Goal: Transaction & Acquisition: Obtain resource

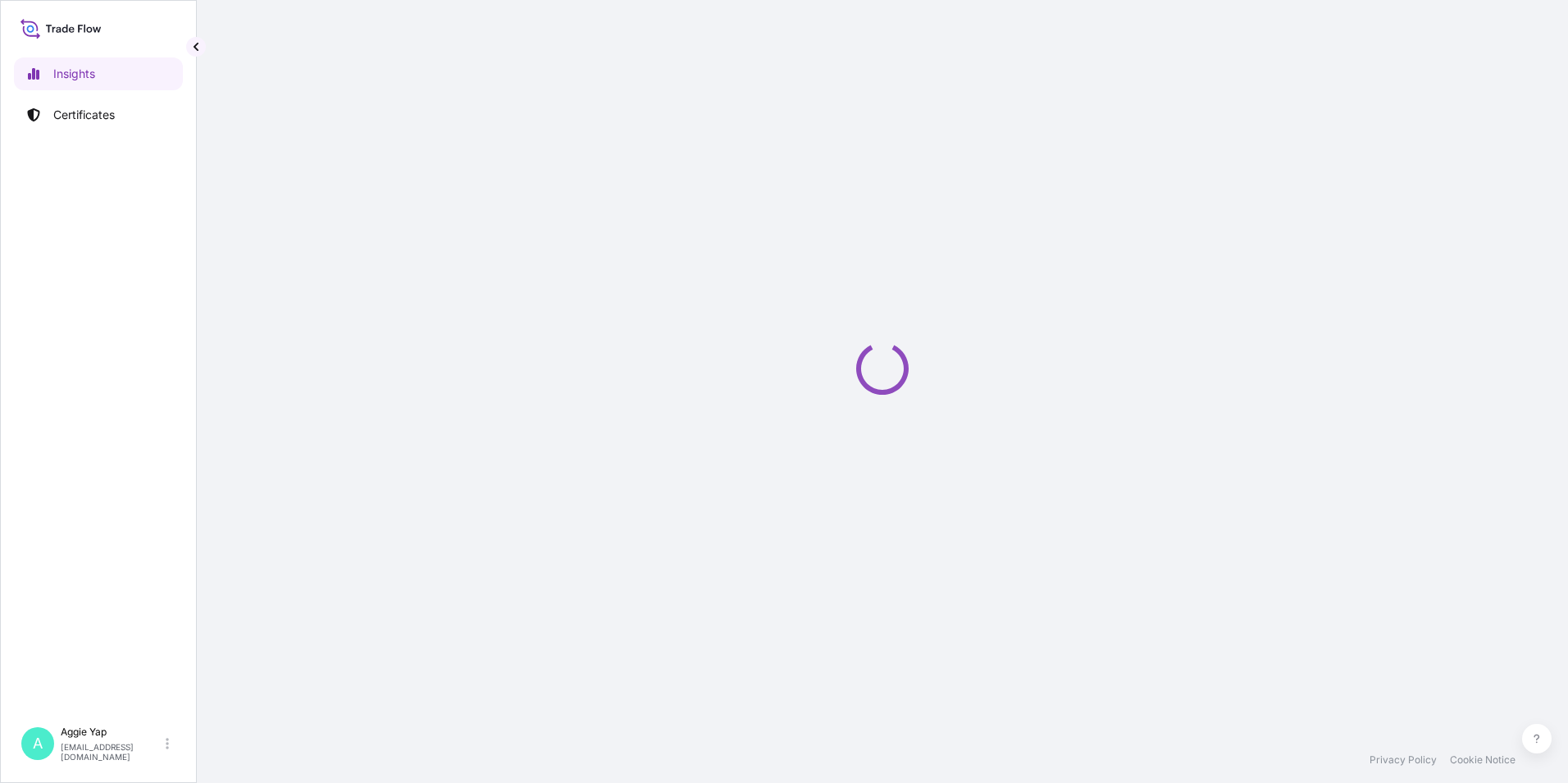
select select "2025"
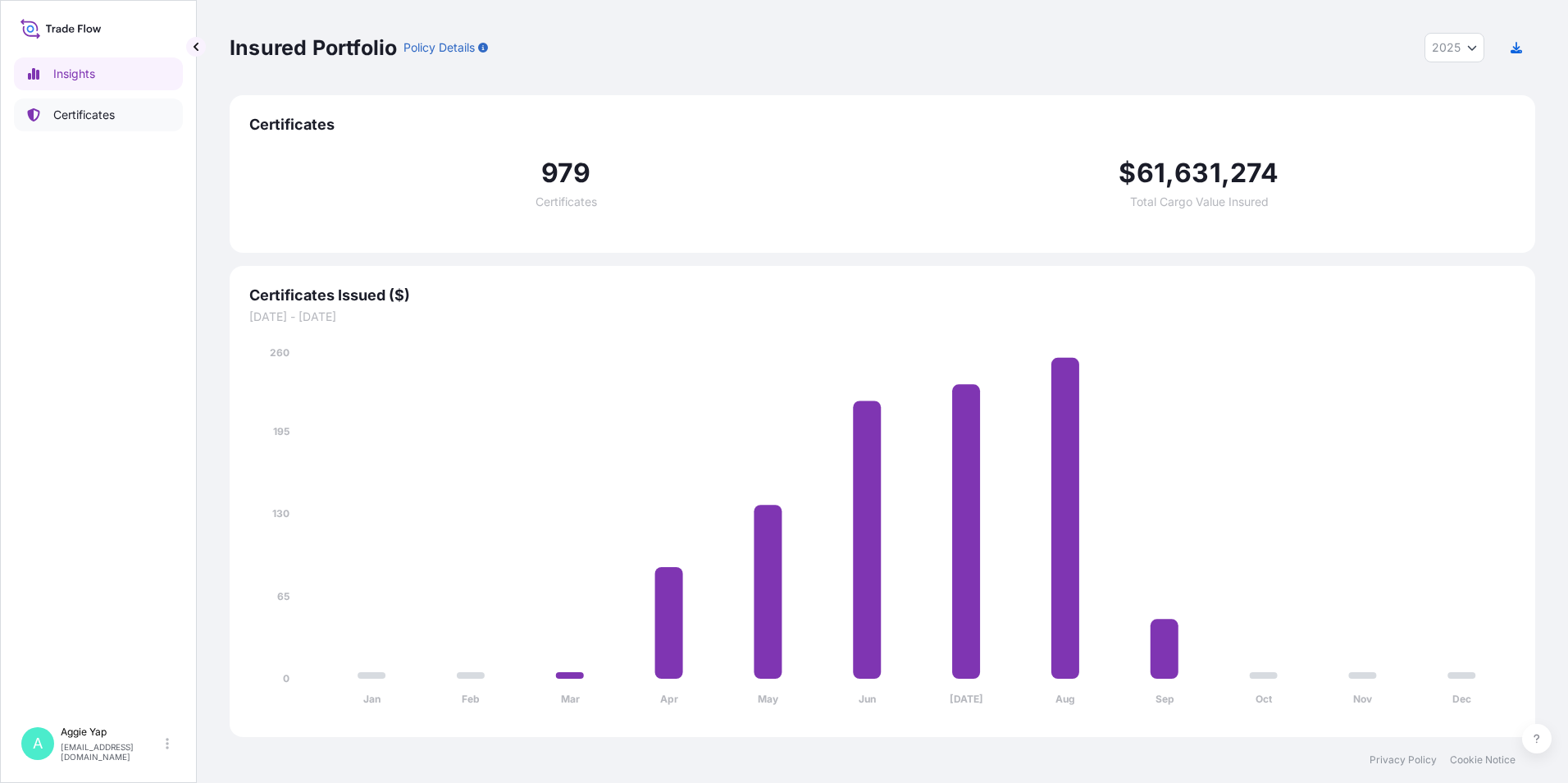
click at [78, 111] on p "Certificates" at bounding box center [84, 115] width 62 height 17
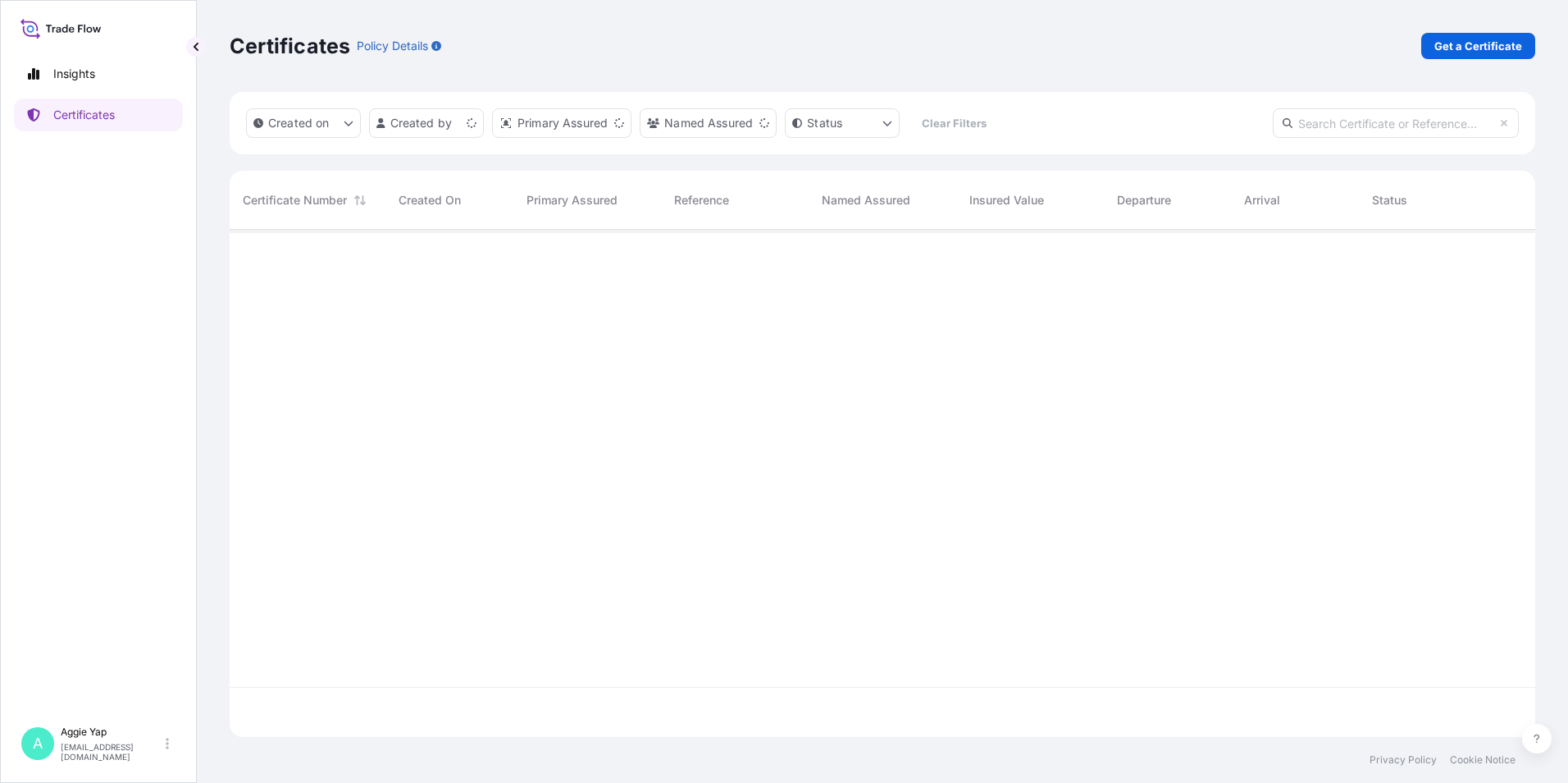
scroll to position [504, 1293]
click at [1490, 40] on p "Get a Certificate" at bounding box center [1478, 46] width 88 height 17
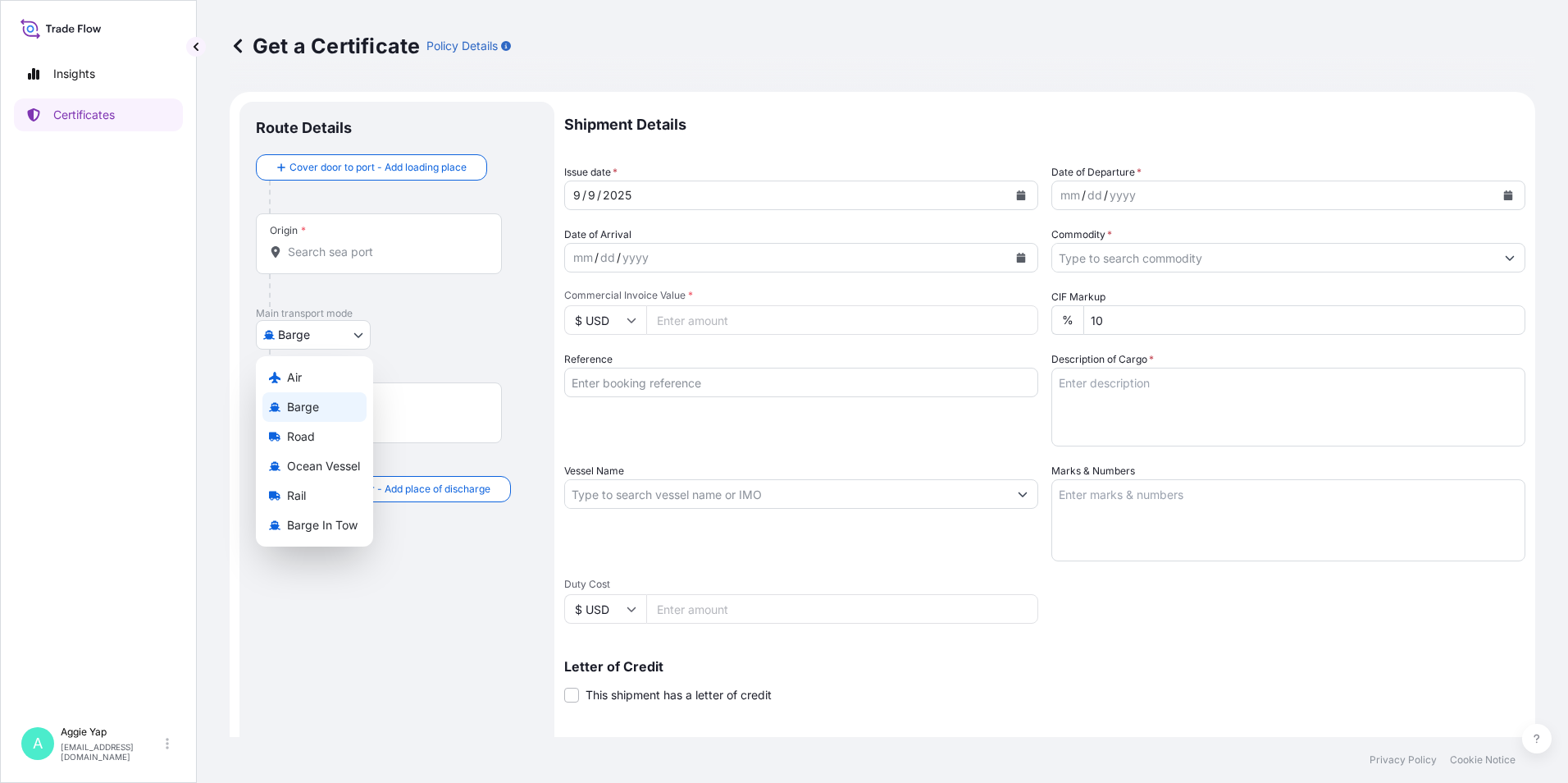
click at [297, 337] on body "Insights Certificates A [PERSON_NAME] [EMAIL_ADDRESS][DOMAIN_NAME] Get a Certif…" at bounding box center [784, 392] width 1568 height 783
click at [344, 457] on div "Ocean Vessel" at bounding box center [315, 466] width 105 height 30
select select "Ocean Vessel"
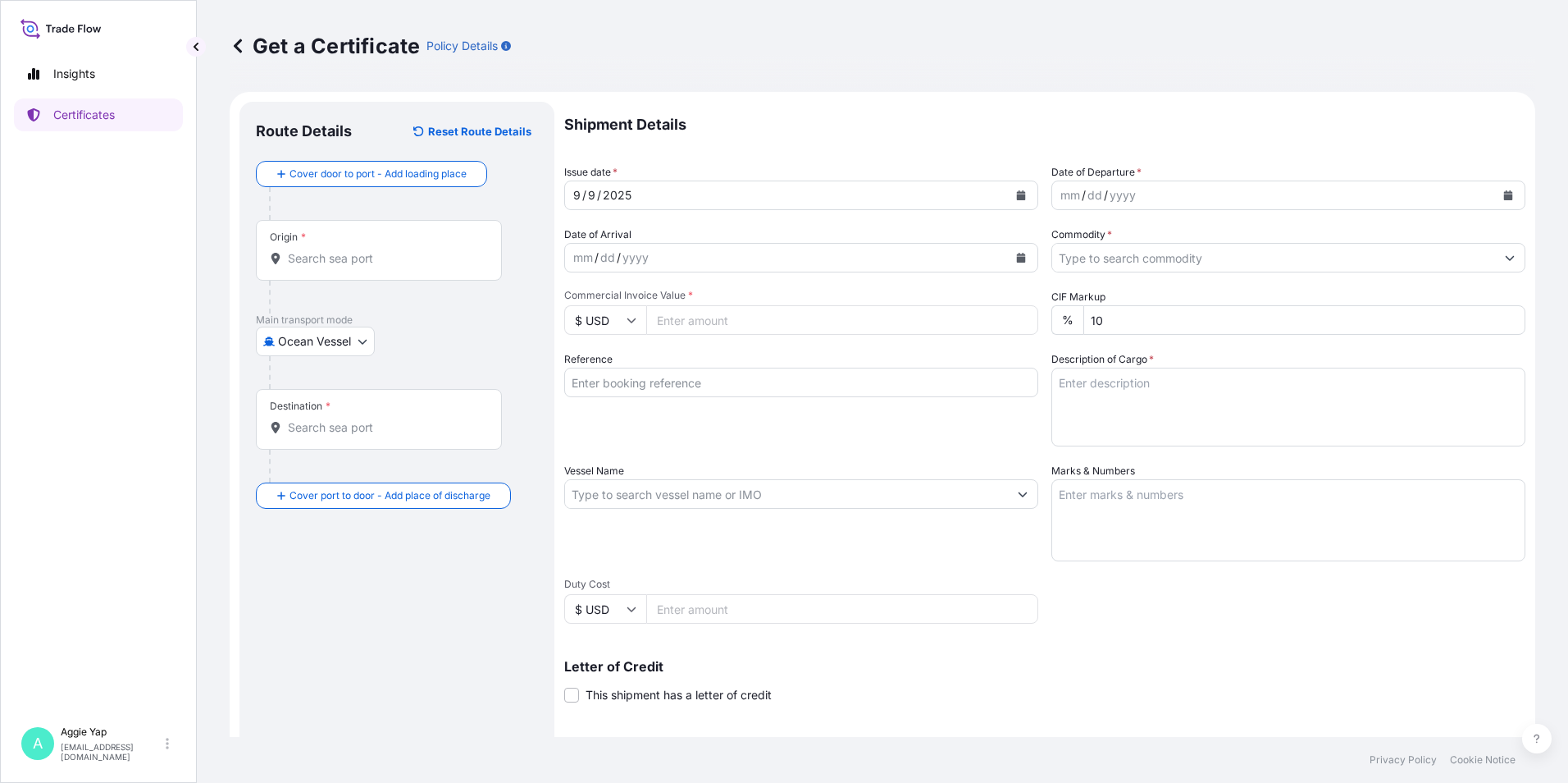
click at [360, 272] on div "Origin *" at bounding box center [378, 249] width 246 height 61
click at [360, 266] on input "Origin *" at bounding box center [384, 259] width 193 height 17
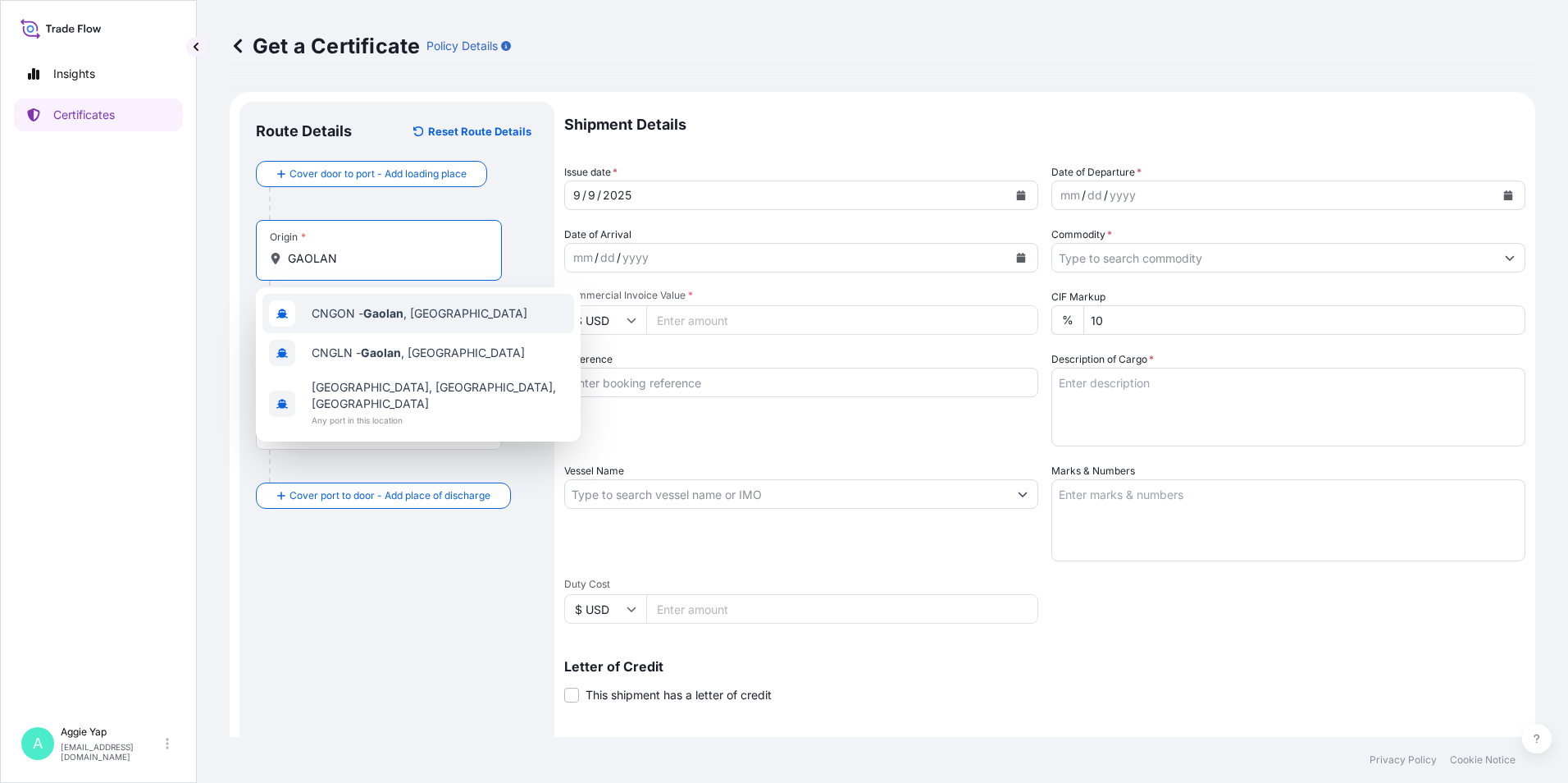
click at [421, 317] on span "CNGON - [GEOGRAPHIC_DATA] , [GEOGRAPHIC_DATA]" at bounding box center [419, 314] width 216 height 17
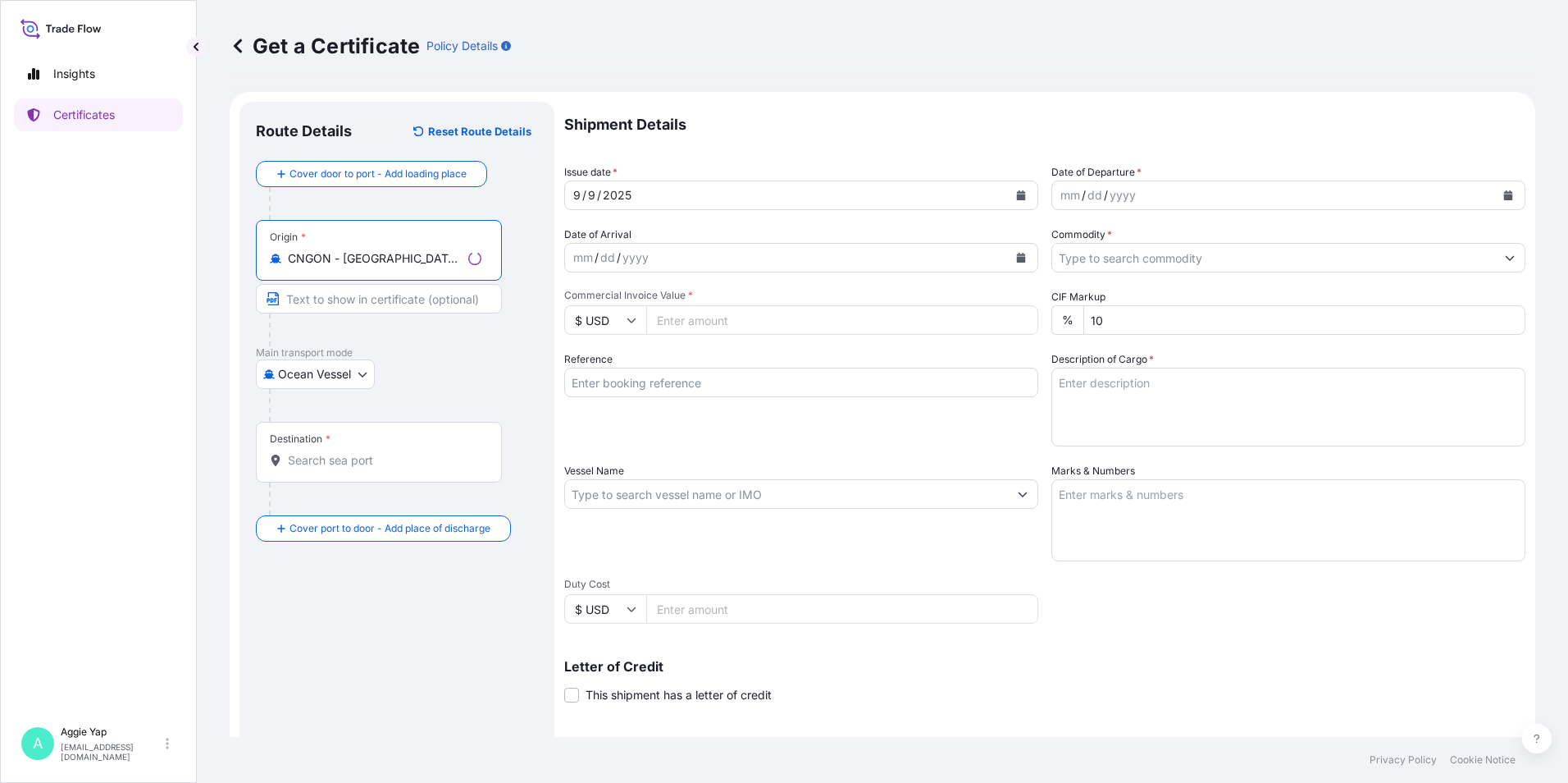
type input "CNGON - [GEOGRAPHIC_DATA], [GEOGRAPHIC_DATA]"
click at [363, 458] on input "Destination *" at bounding box center [384, 461] width 193 height 17
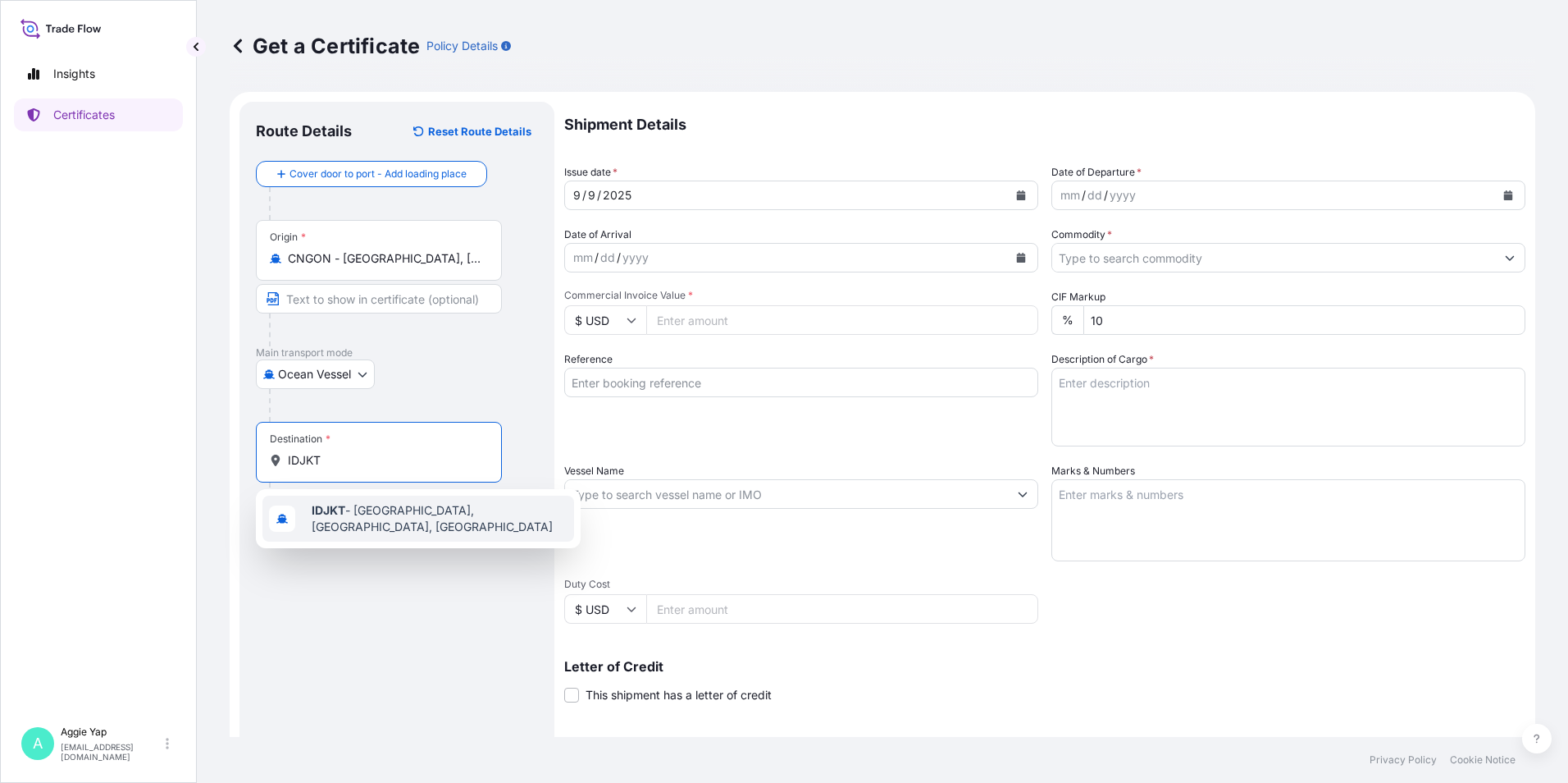
click at [370, 518] on span "IDJKT - [GEOGRAPHIC_DATA], [GEOGRAPHIC_DATA], [GEOGRAPHIC_DATA]" at bounding box center [440, 518] width 256 height 33
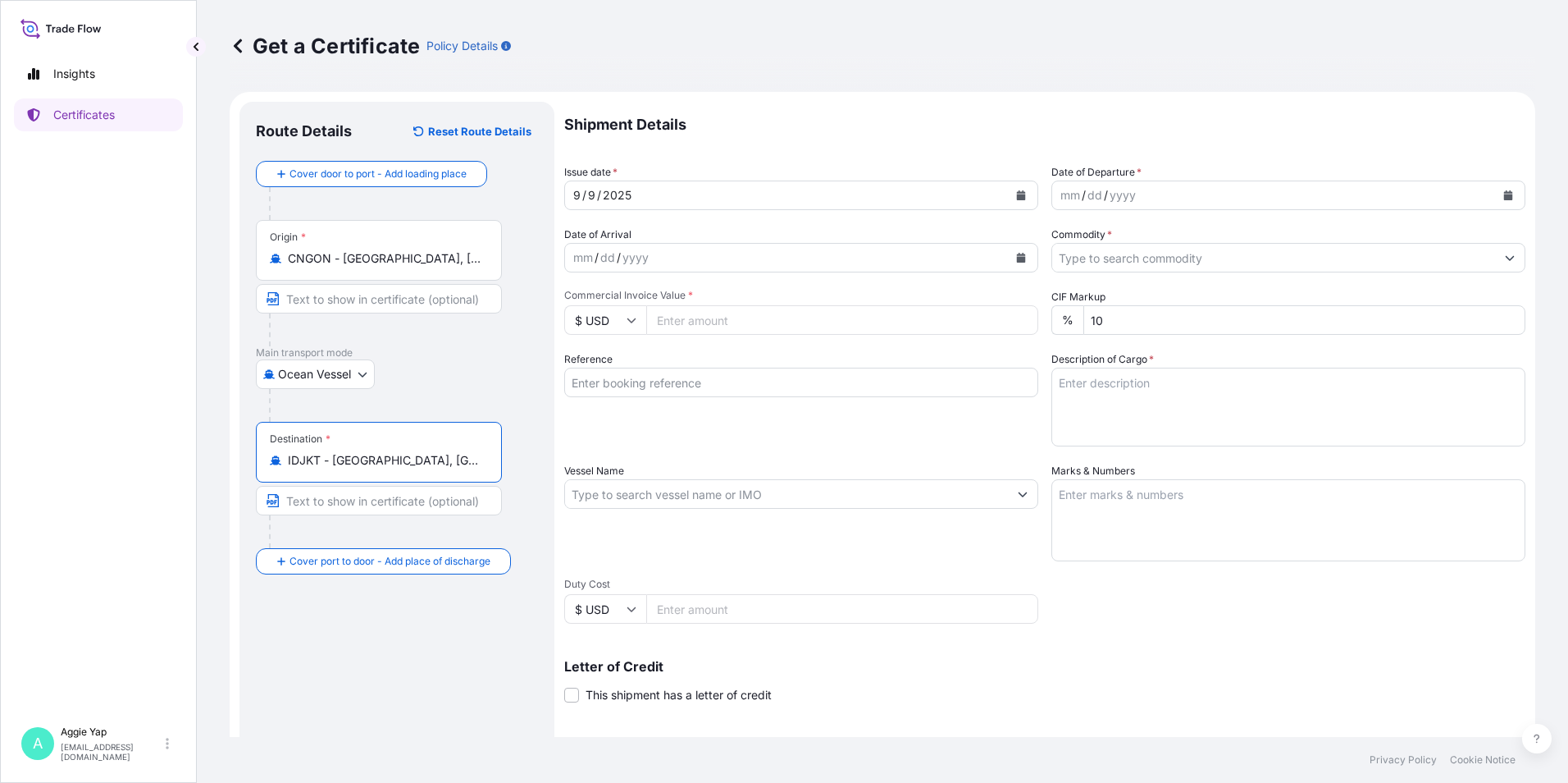
type input "IDJKT - [GEOGRAPHIC_DATA], [GEOGRAPHIC_DATA], [GEOGRAPHIC_DATA]"
click at [1017, 196] on icon "Calendar" at bounding box center [1022, 195] width 9 height 10
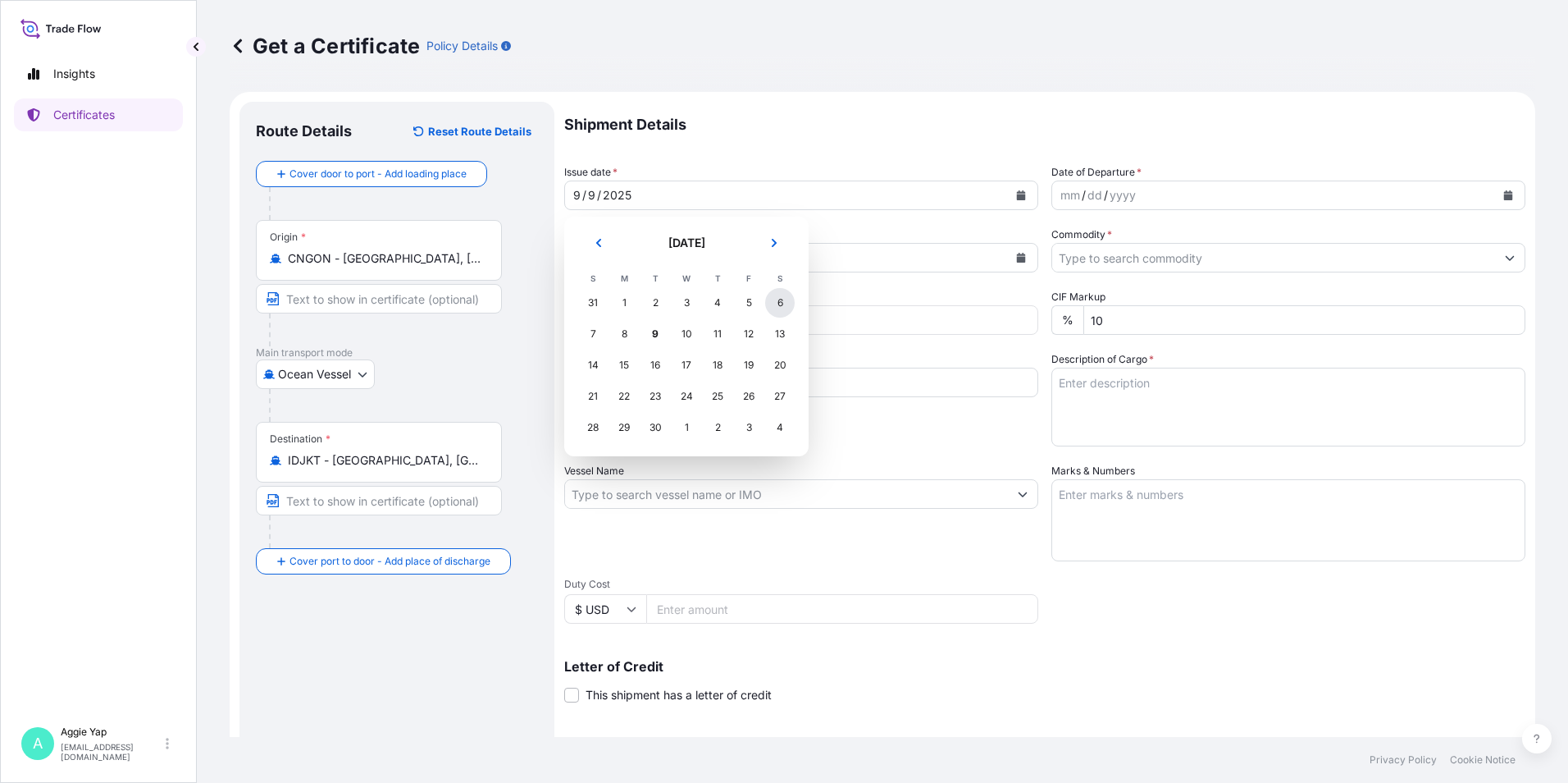
click at [784, 306] on div "6" at bounding box center [780, 303] width 30 height 30
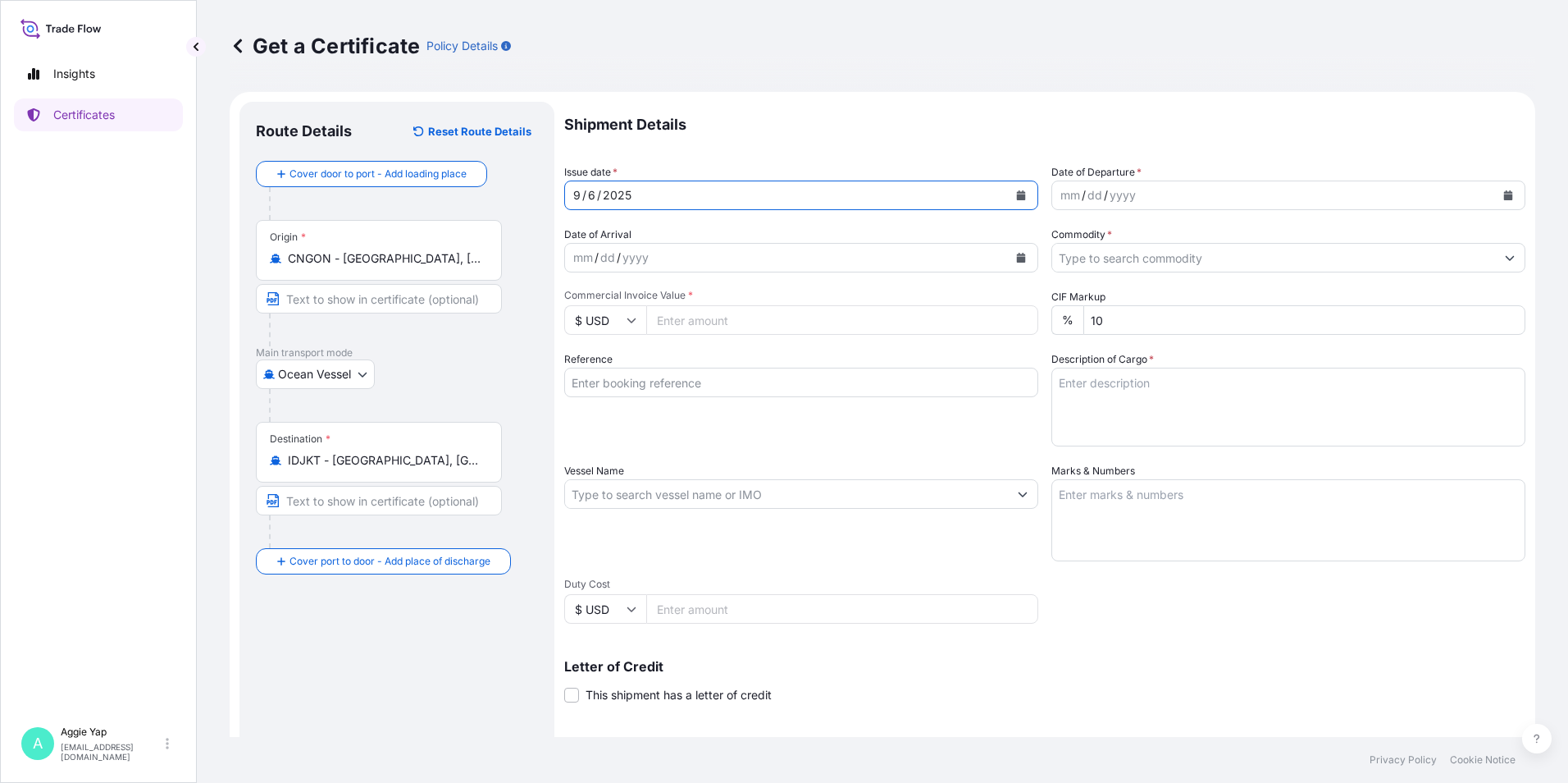
click at [1504, 197] on icon "Calendar" at bounding box center [1509, 195] width 9 height 10
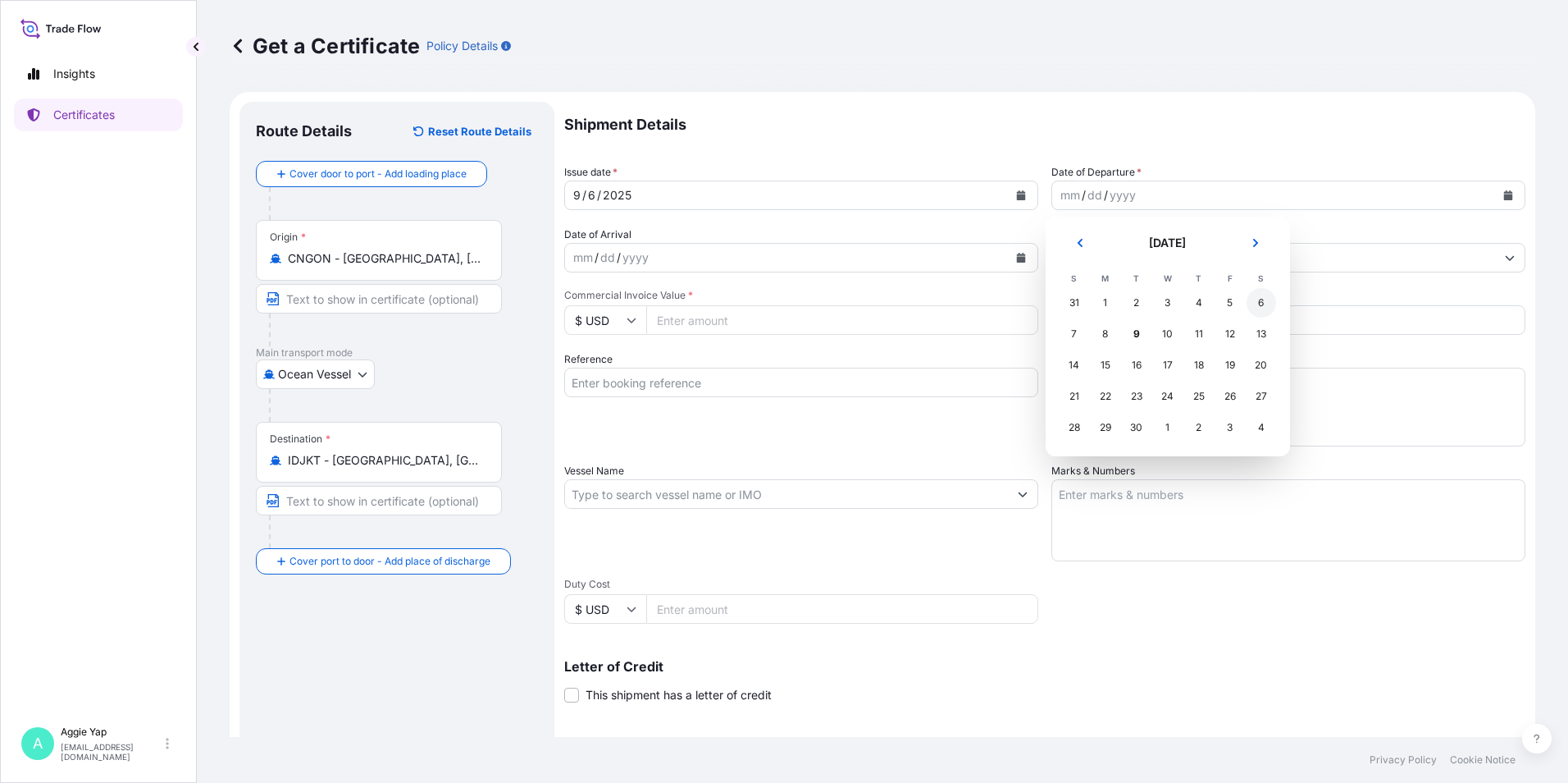
click at [1256, 306] on div "6" at bounding box center [1262, 303] width 30 height 30
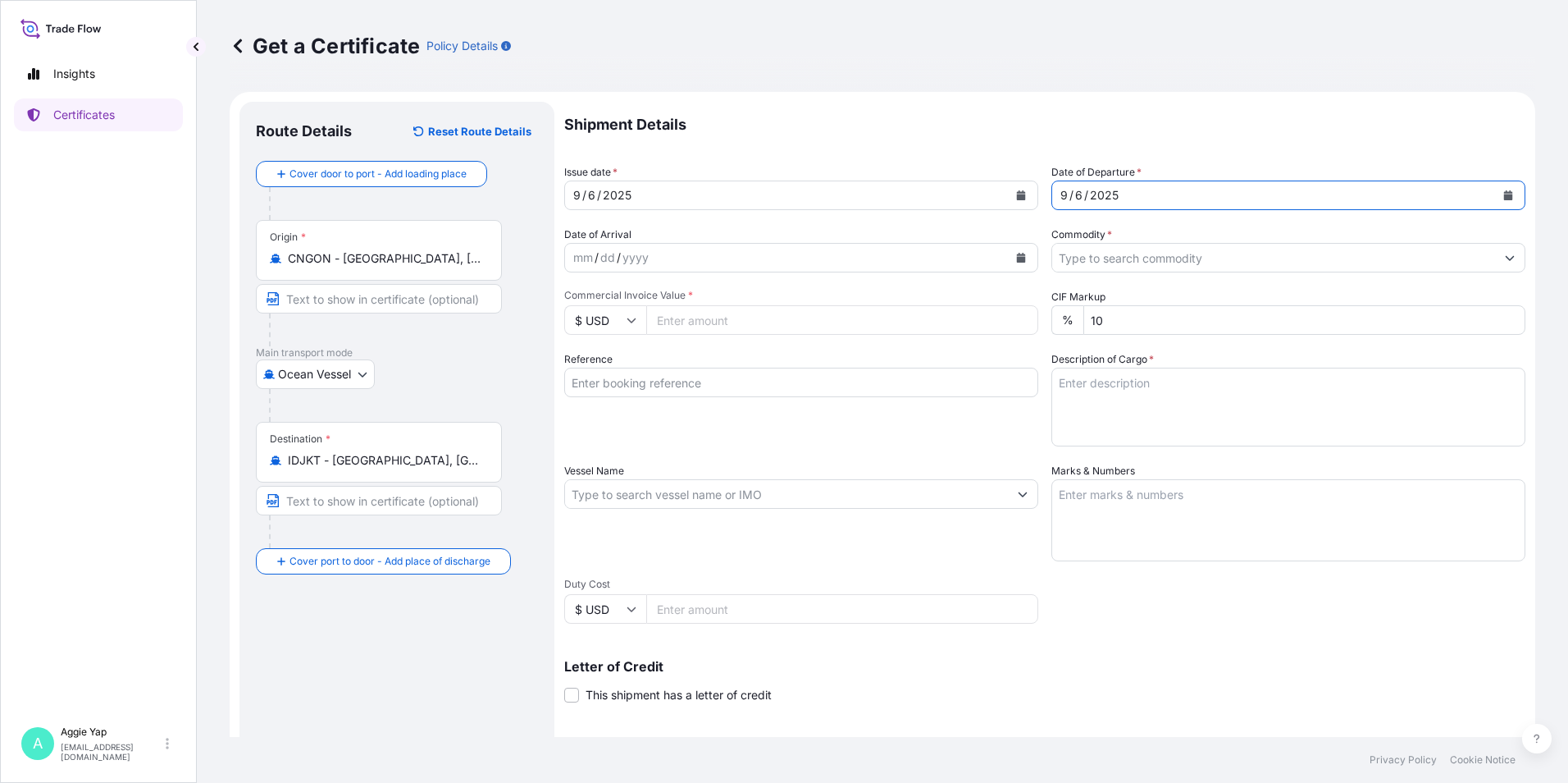
drag, startPoint x: 1110, startPoint y: 256, endPoint x: 1109, endPoint y: 264, distance: 8.1
click at [1111, 256] on input "Commodity *" at bounding box center [1274, 258] width 443 height 30
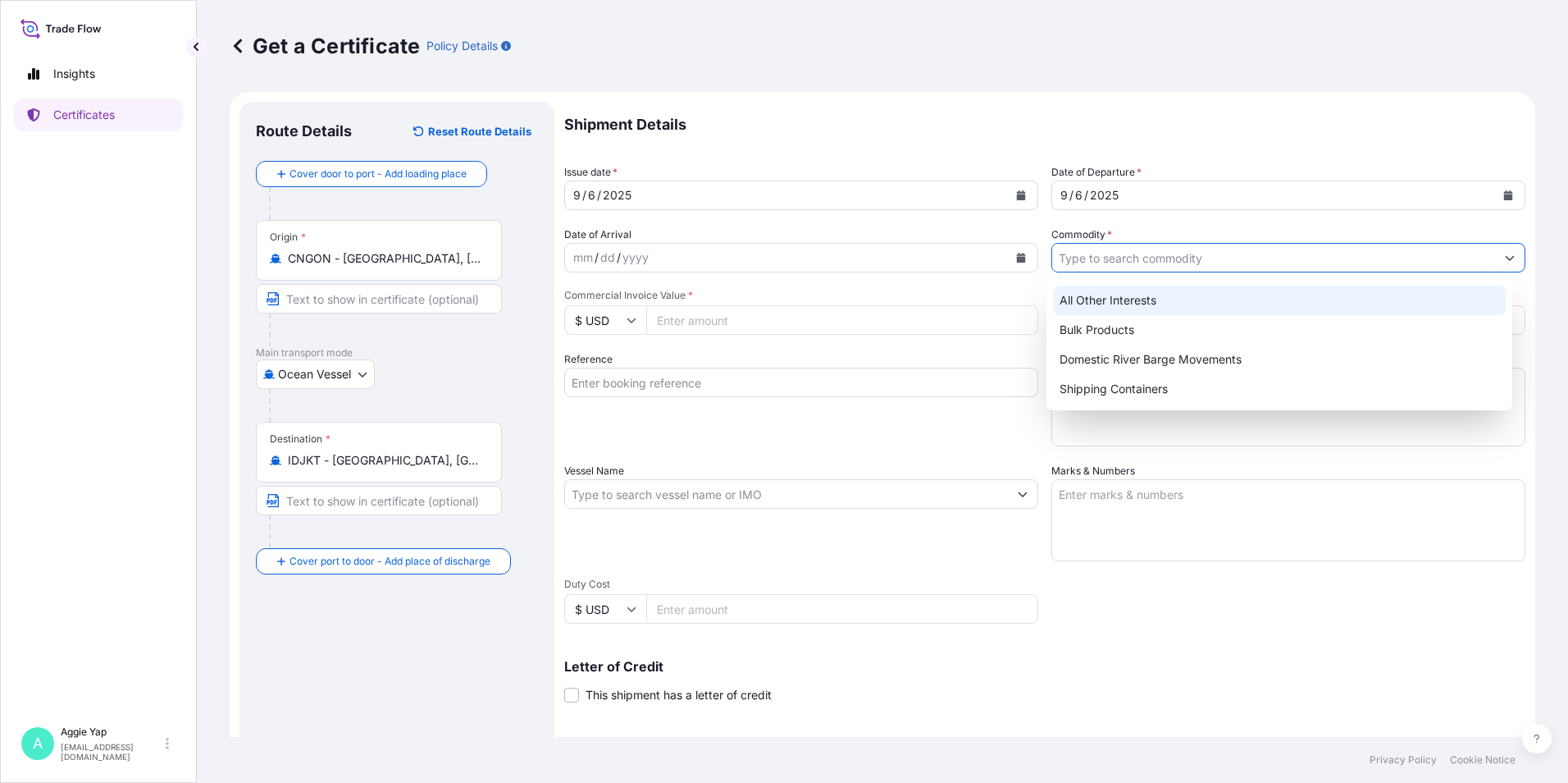
click at [1113, 302] on div "All Other Interests" at bounding box center [1280, 301] width 454 height 30
type input "All Other Interests"
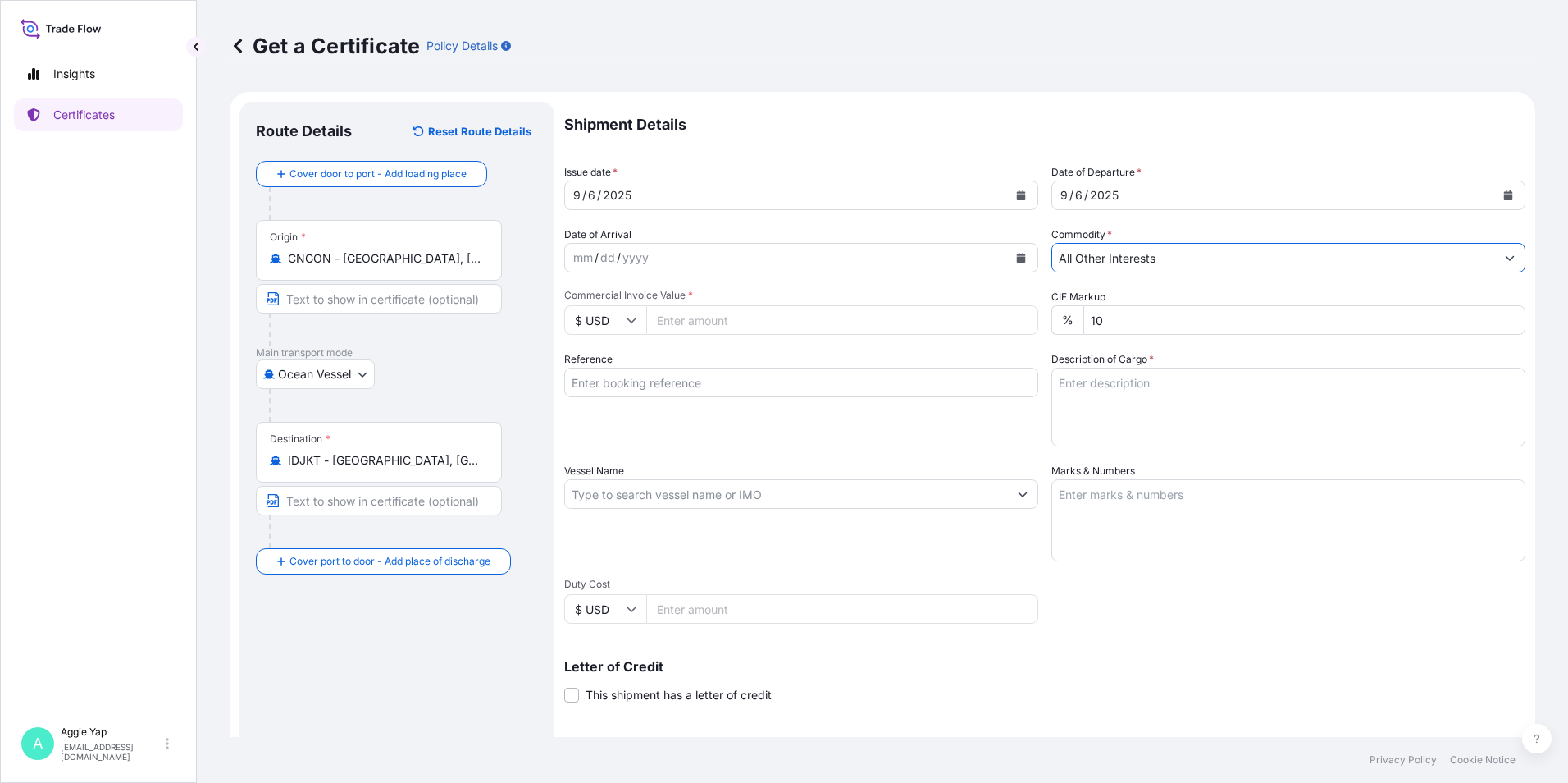
click at [850, 325] on input "Commercial Invoice Value *" at bounding box center [842, 320] width 392 height 30
type input "57813.08"
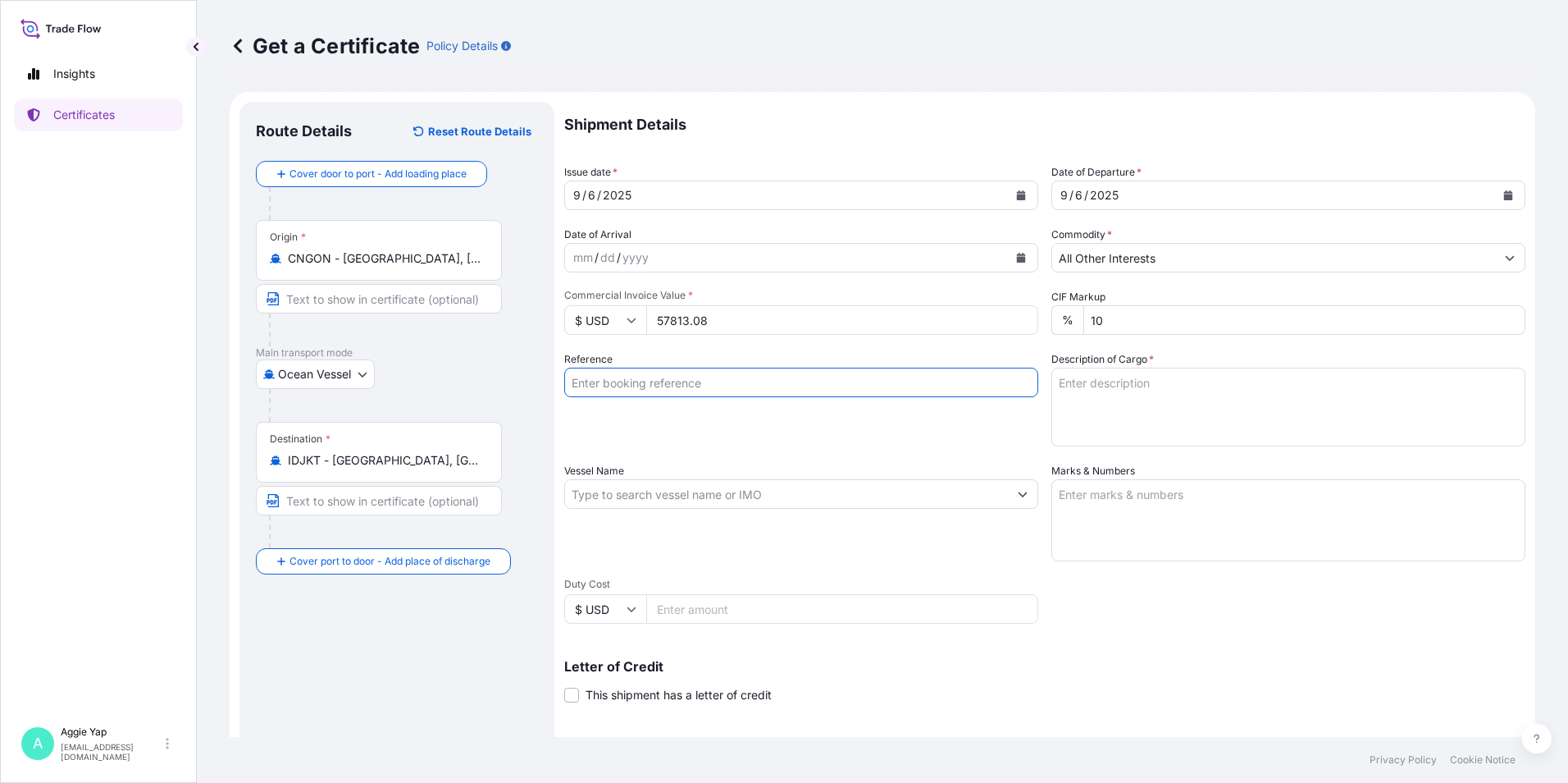
click at [674, 380] on input "Reference" at bounding box center [801, 382] width 474 height 30
type input "PT IMCD [GEOGRAPHIC_DATA]"
click at [682, 431] on div "Reference PT IMCD [GEOGRAPHIC_DATA]" at bounding box center [801, 399] width 474 height 95
click at [665, 504] on input "Vessel Name" at bounding box center [786, 494] width 443 height 30
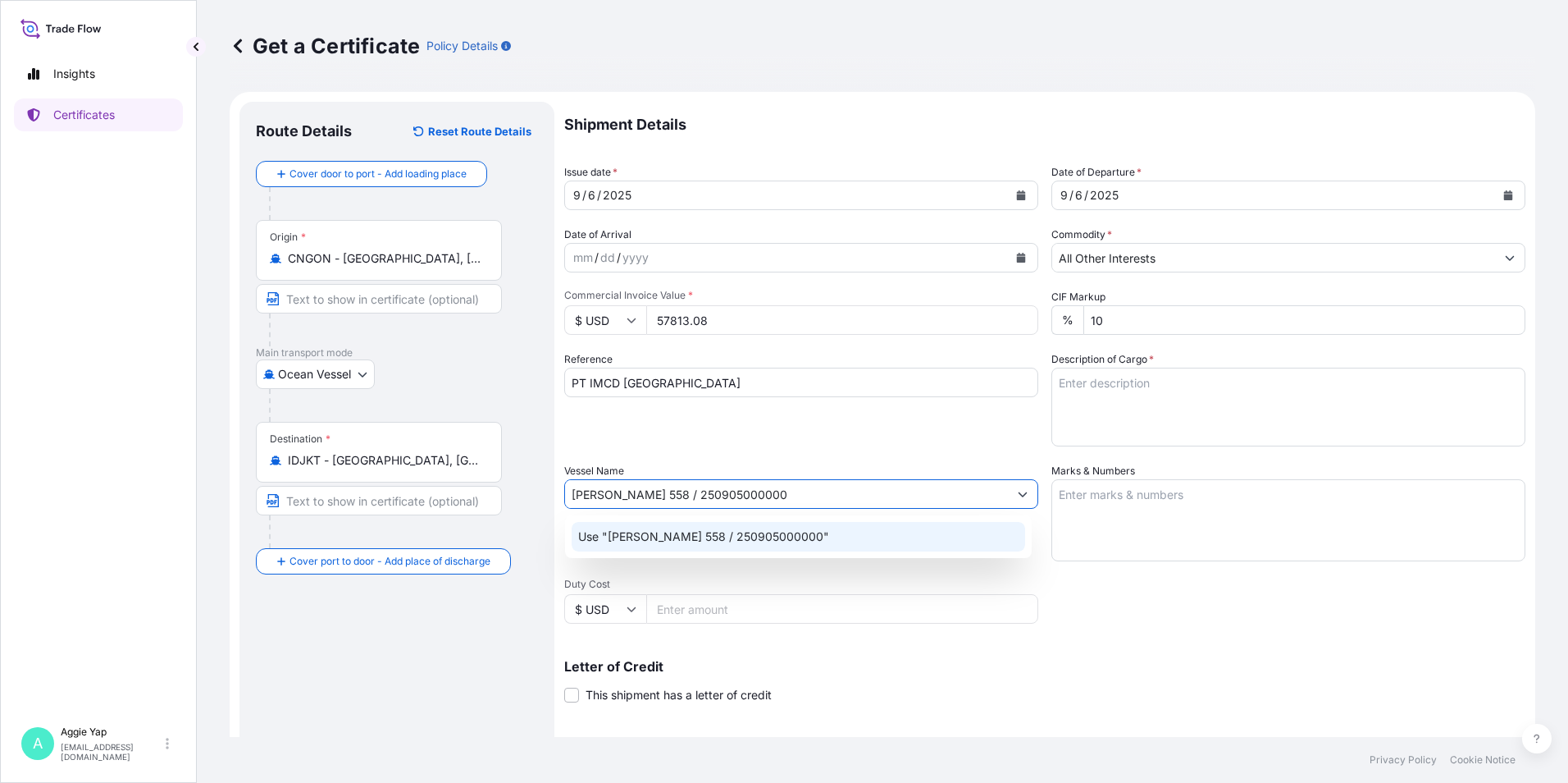
click at [671, 525] on div "Use "[PERSON_NAME] 558 / 250905000000"" at bounding box center [798, 537] width 454 height 30
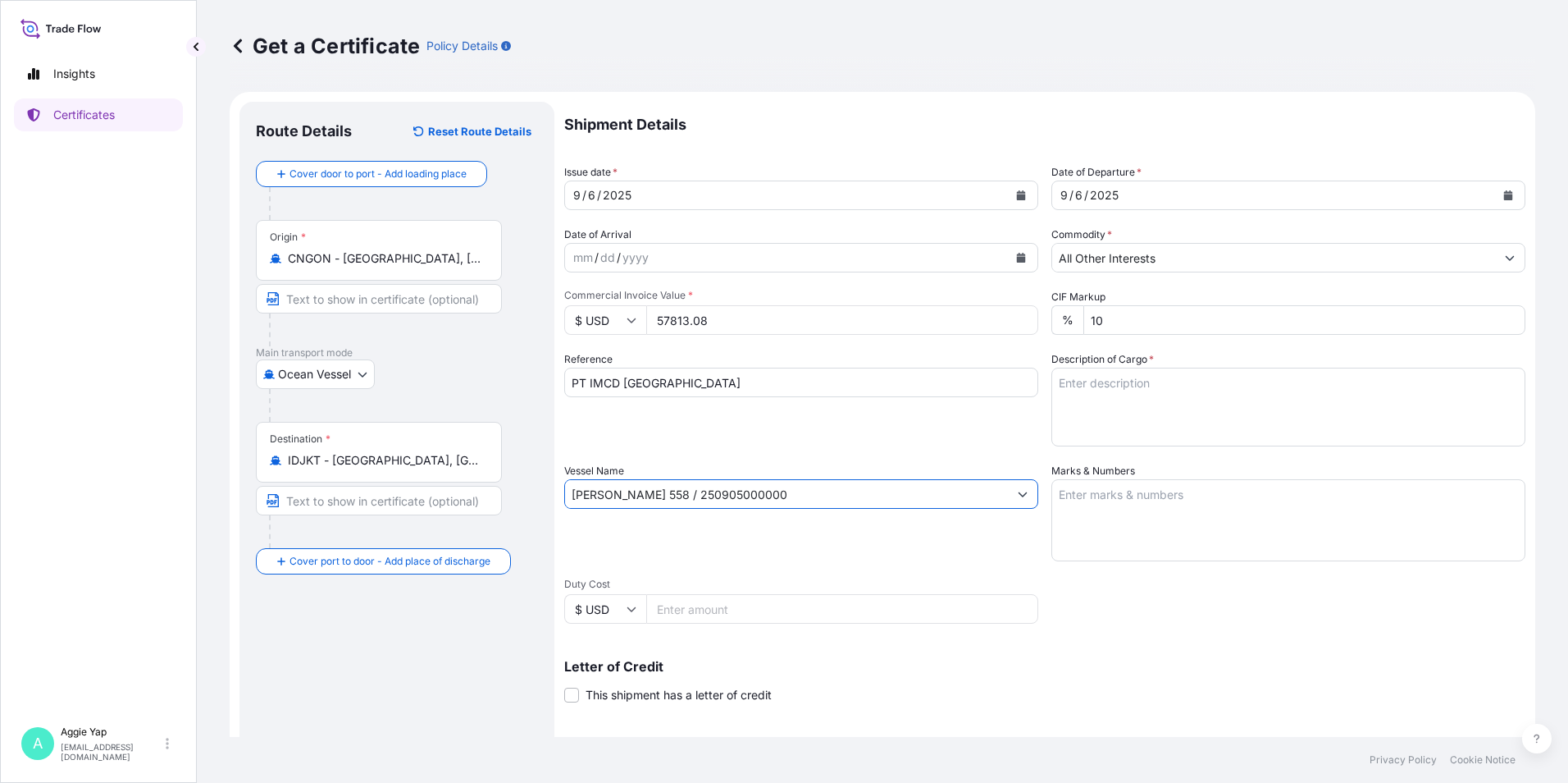
type input "[PERSON_NAME] 558 / 250905000000"
click at [1122, 509] on textarea "Marks & Numbers" at bounding box center [1289, 520] width 474 height 82
type textarea "AS PER BILL OF LADING"
click at [1110, 384] on textarea "Description of Cargo *" at bounding box center [1289, 406] width 474 height 78
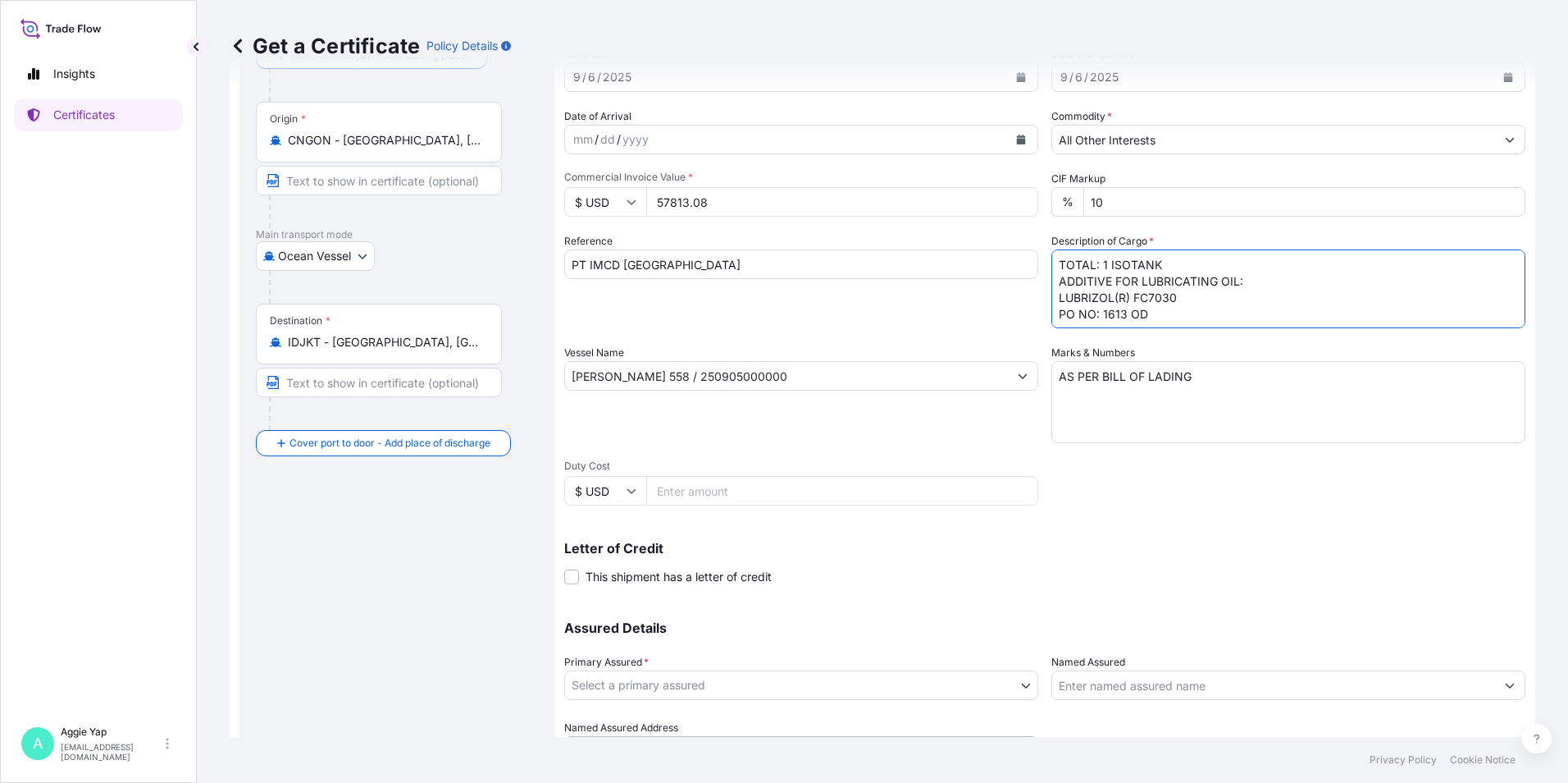
scroll to position [203, 0]
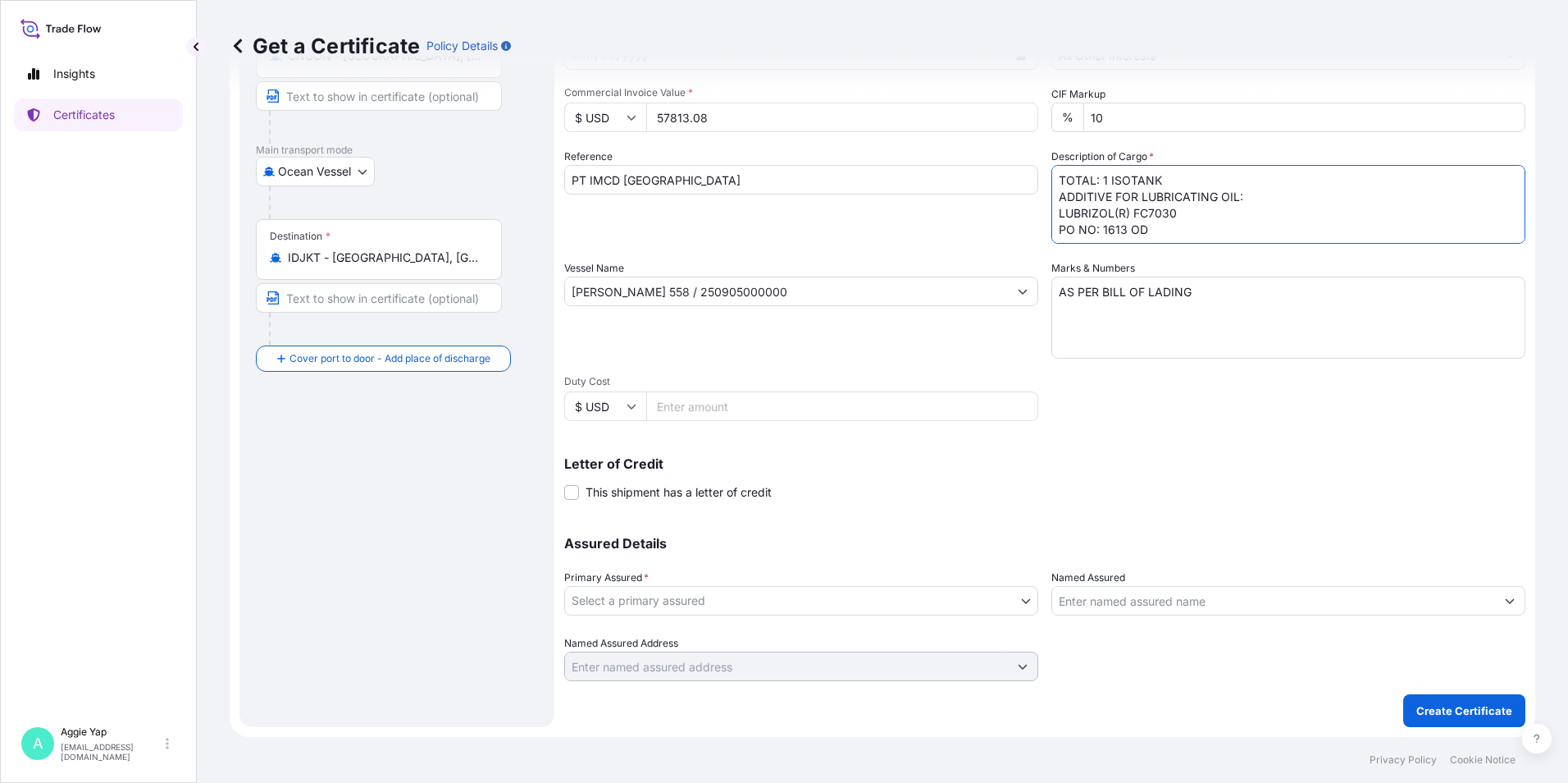
type textarea "TOTAL: 1 ISOTANK ADDITIVE FOR LUBRICATING OIL: LUBRIZOL(R) FC7030 PO NO: 1613 OD"
click at [696, 603] on body "Insights Certificates A [PERSON_NAME] [EMAIL_ADDRESS][DOMAIN_NAME] Get a Certif…" at bounding box center [784, 392] width 1568 height 783
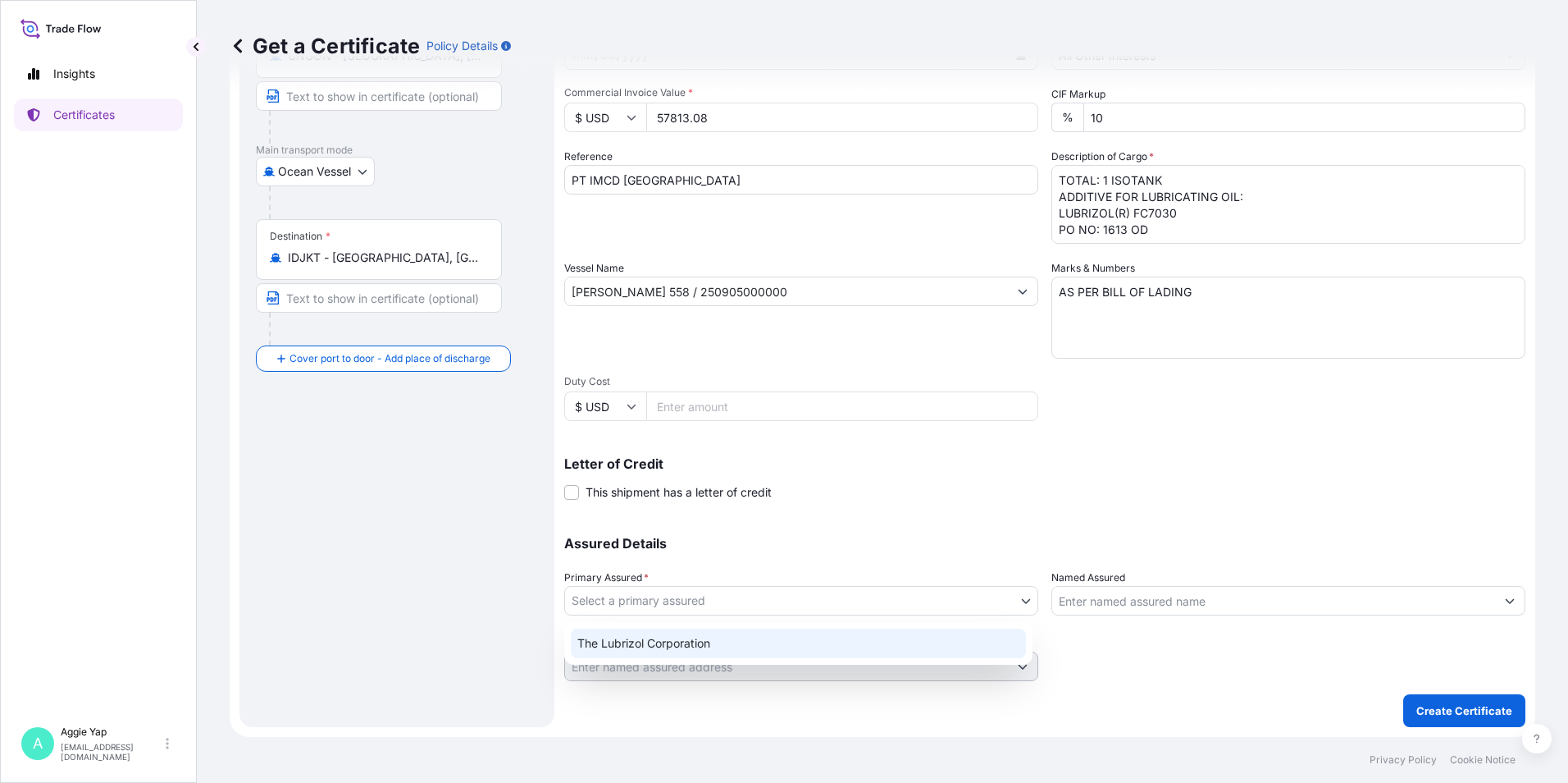
click at [671, 641] on div "The Lubrizol Corporation" at bounding box center [798, 644] width 455 height 30
select select "31566"
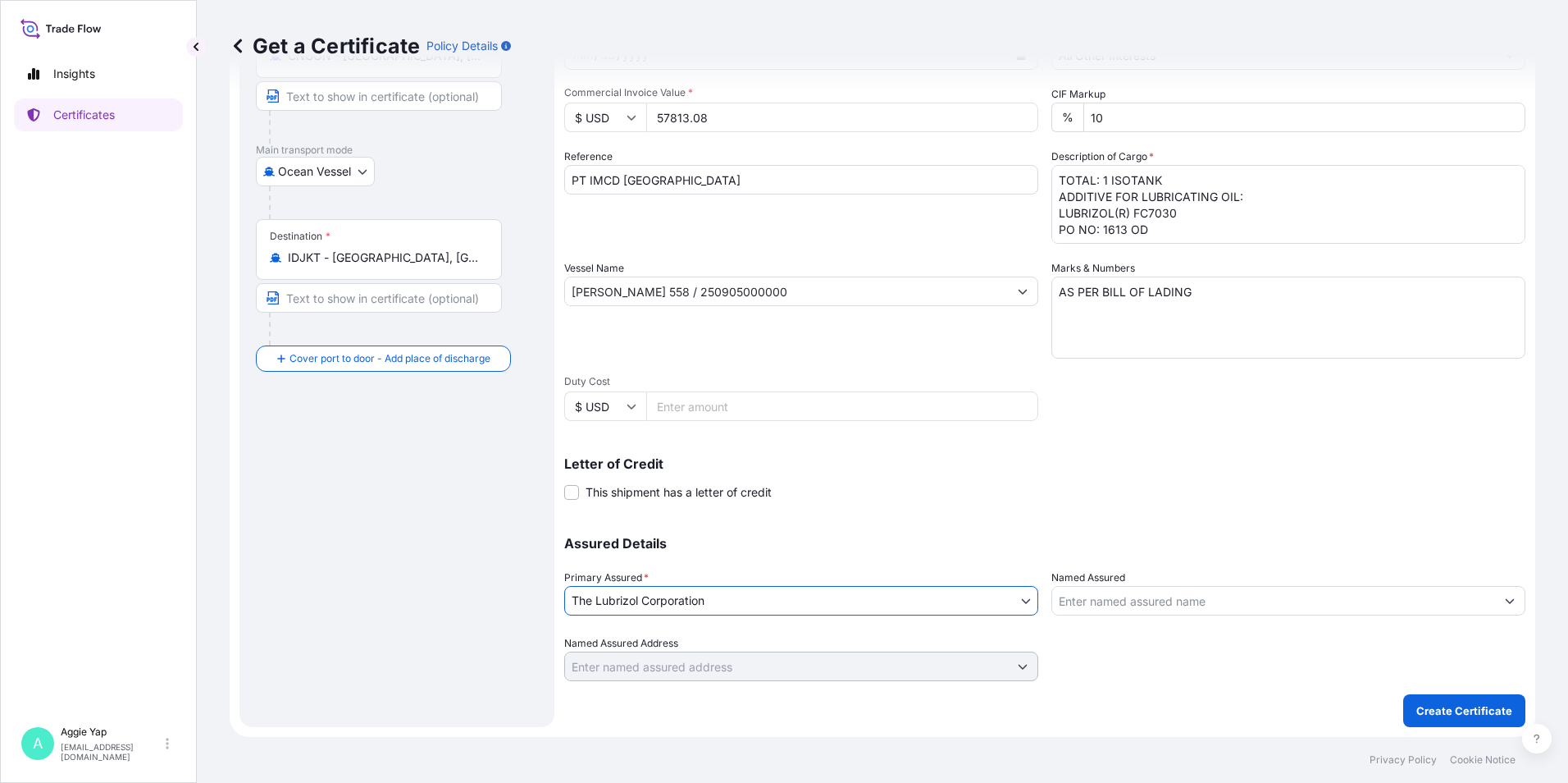
click at [1124, 604] on input "Named Assured" at bounding box center [1274, 601] width 443 height 30
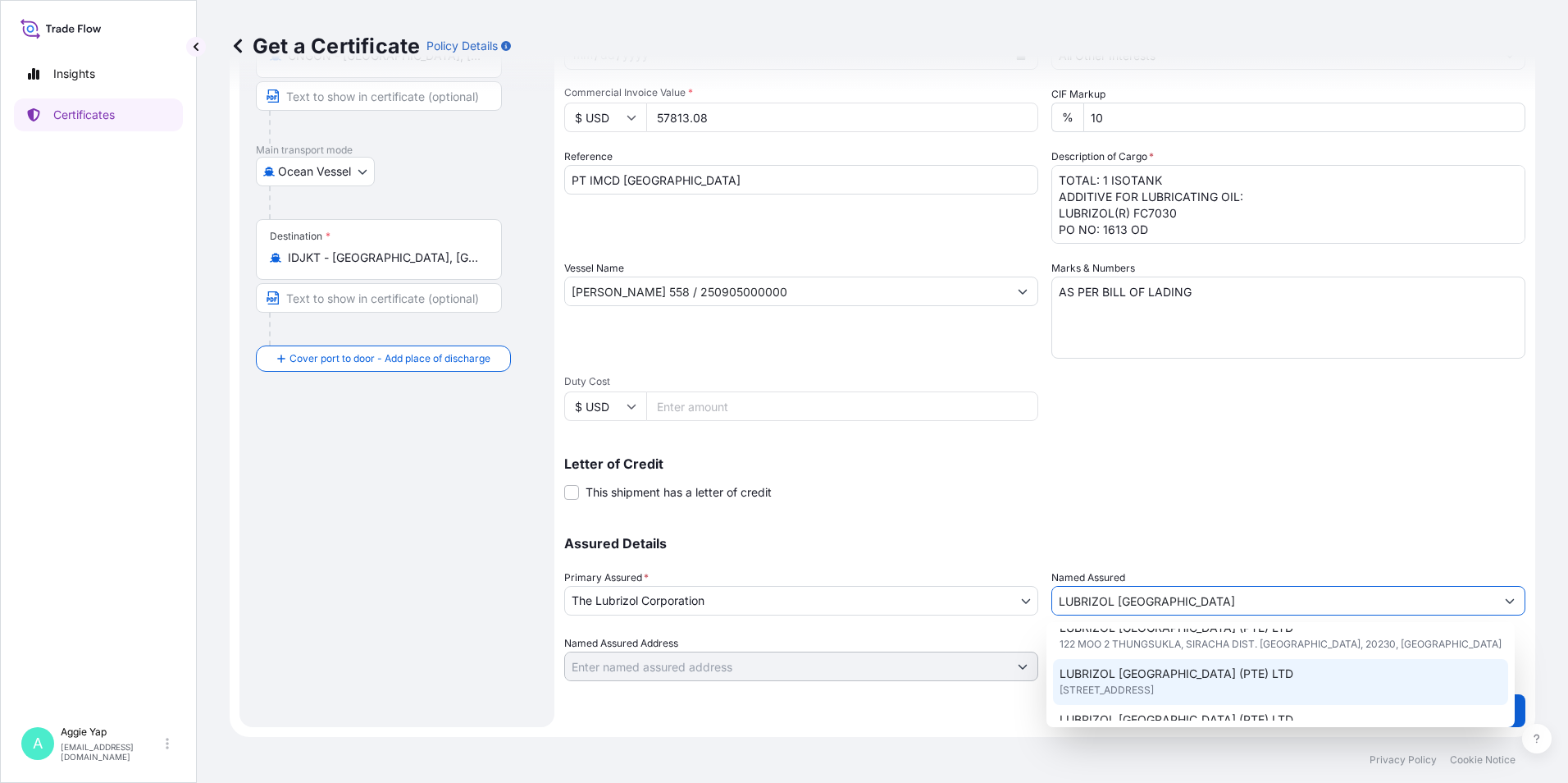
scroll to position [82, 0]
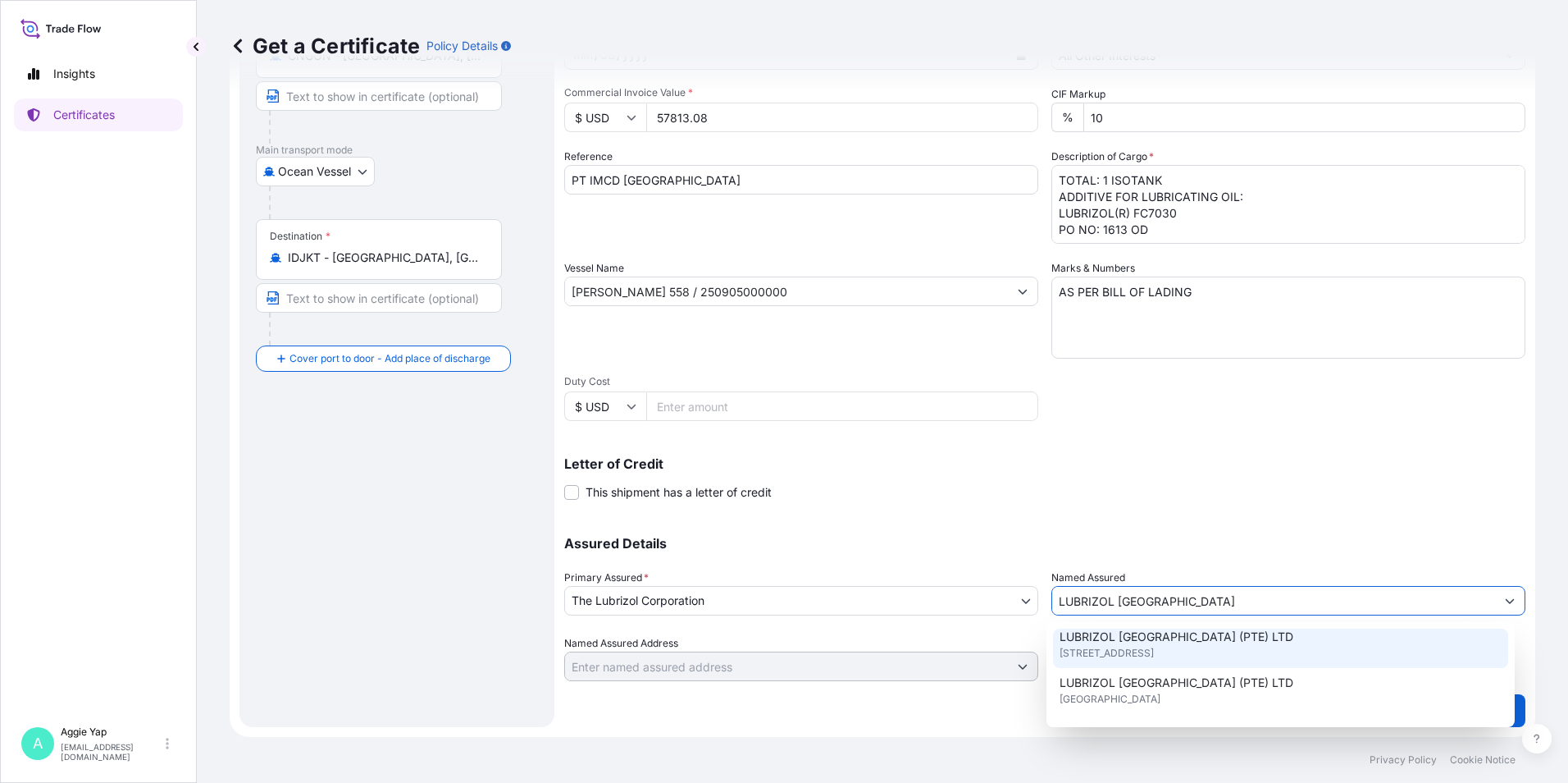
click at [1154, 660] on span "[STREET_ADDRESS]" at bounding box center [1107, 653] width 94 height 17
type input "LUBRIZOL [GEOGRAPHIC_DATA] (PTE) LTD"
type input "[STREET_ADDRESS]"
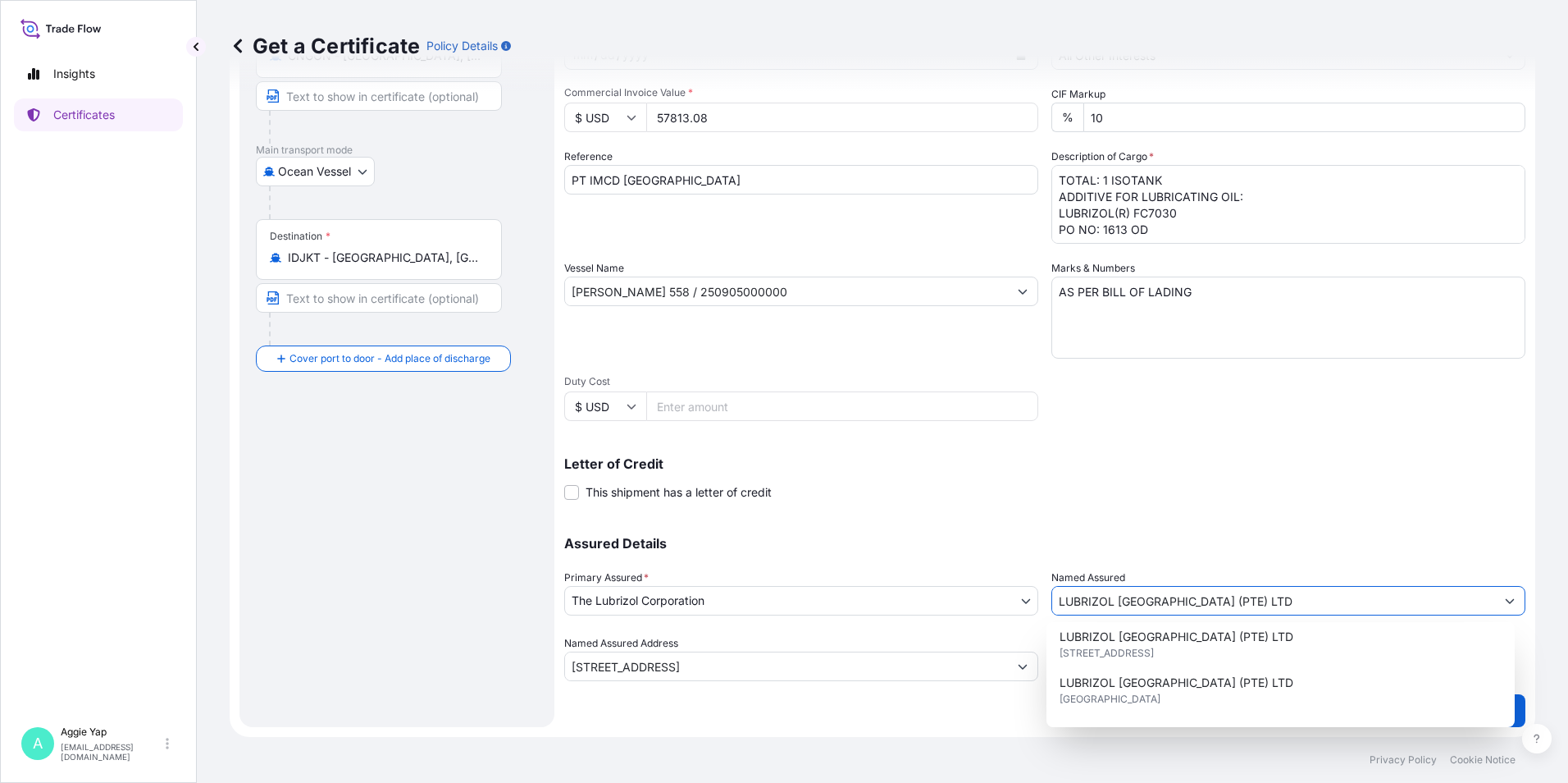
type input "LUBRIZOL [GEOGRAPHIC_DATA] (PTE) LTD"
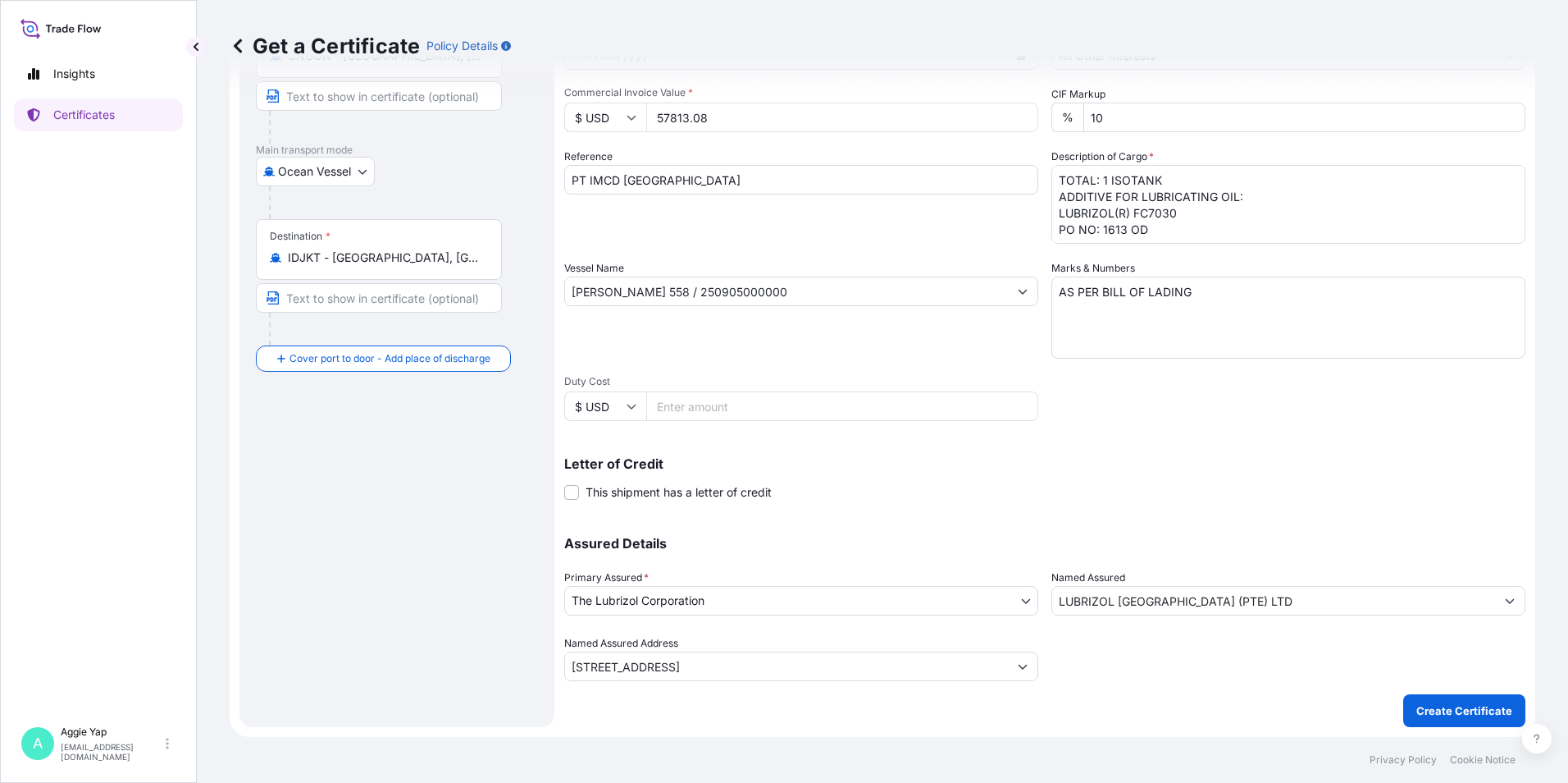
click at [1190, 514] on div "Shipment Details Issue date * [DATE] Date of Departure * [DATE] Date of Arrival…" at bounding box center [1044, 290] width 961 height 782
click at [1427, 711] on p "Create Certificate" at bounding box center [1464, 711] width 96 height 17
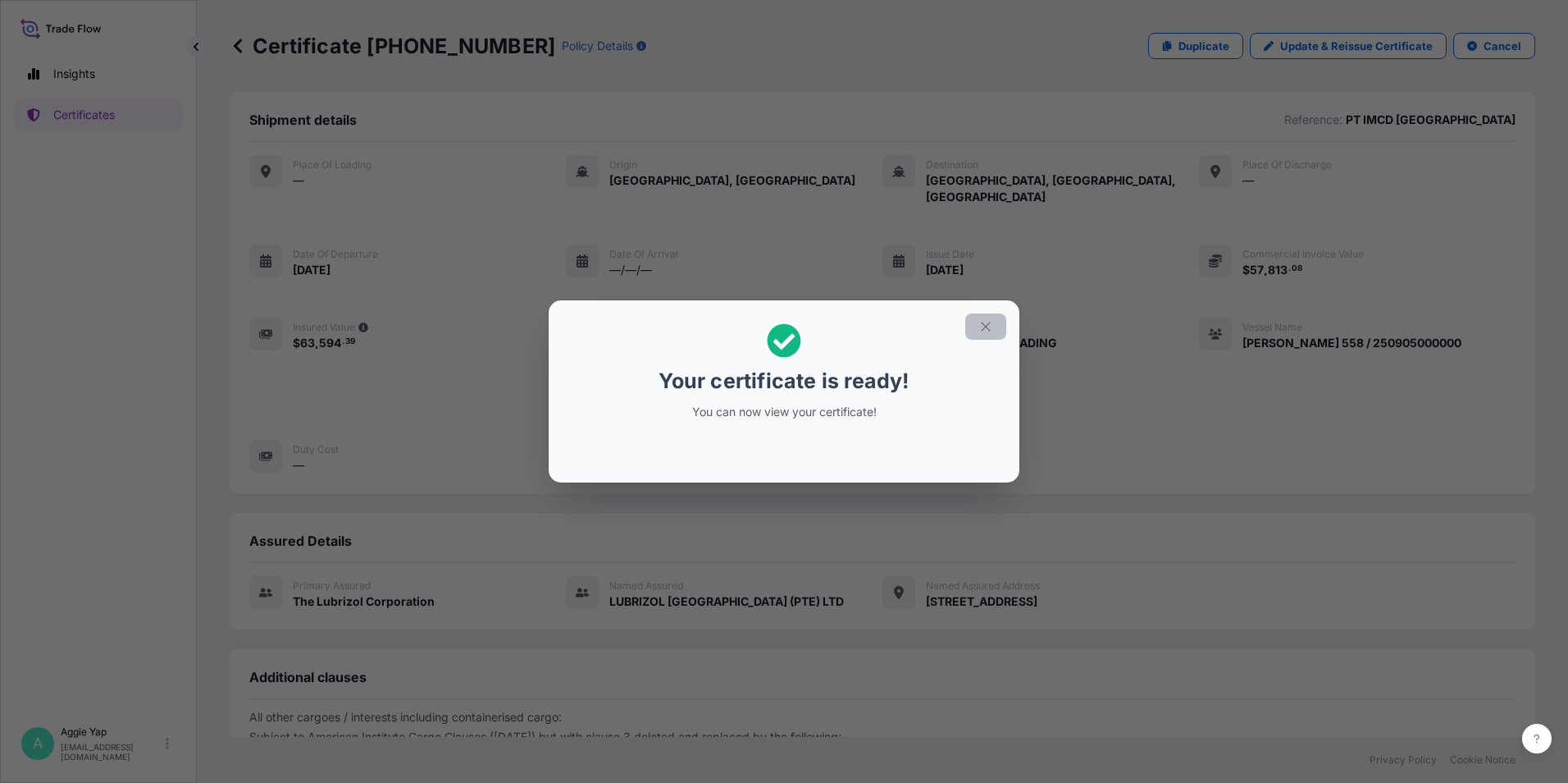
click at [979, 326] on icon "button" at bounding box center [986, 327] width 15 height 15
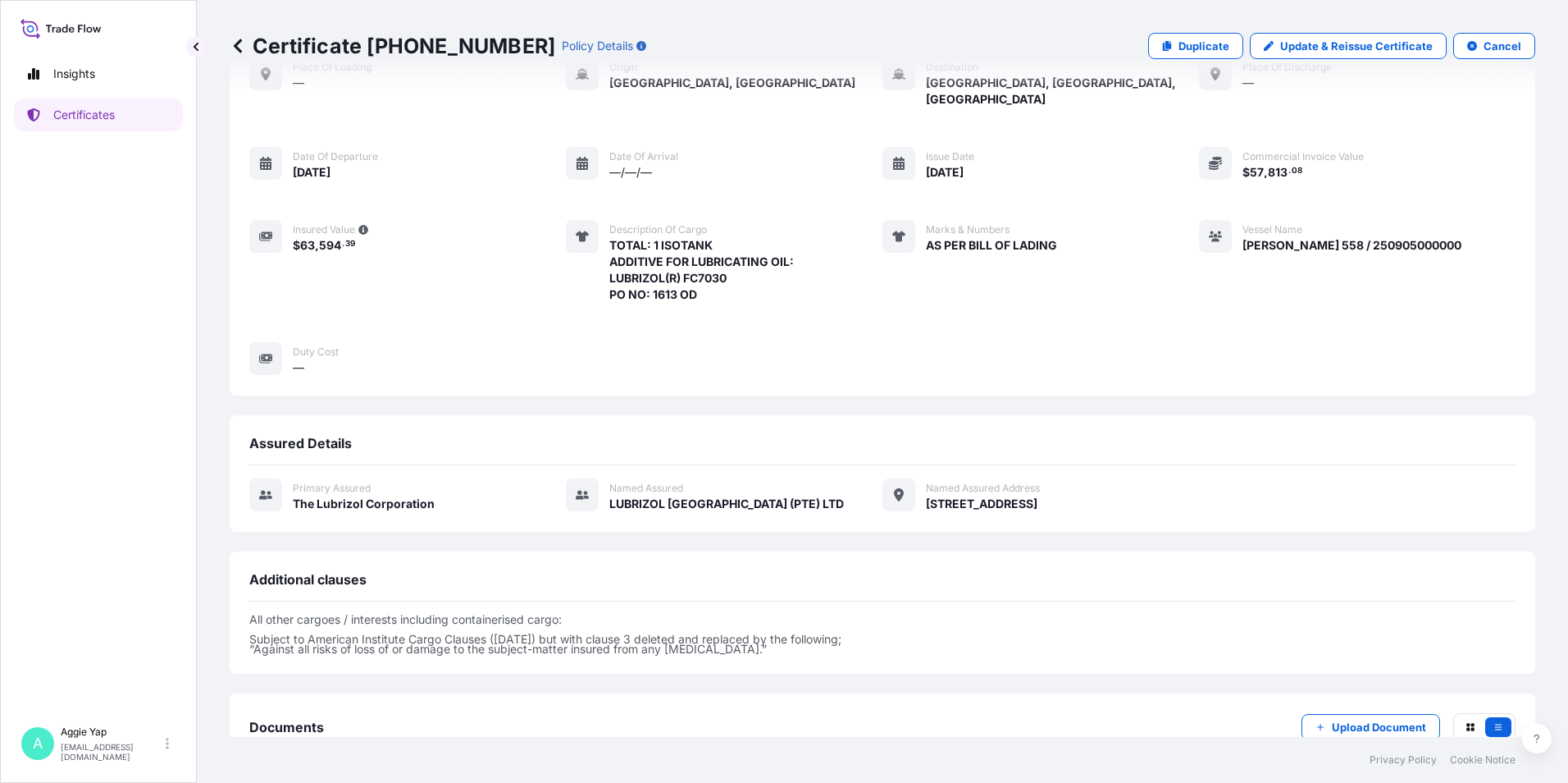
scroll to position [192, 0]
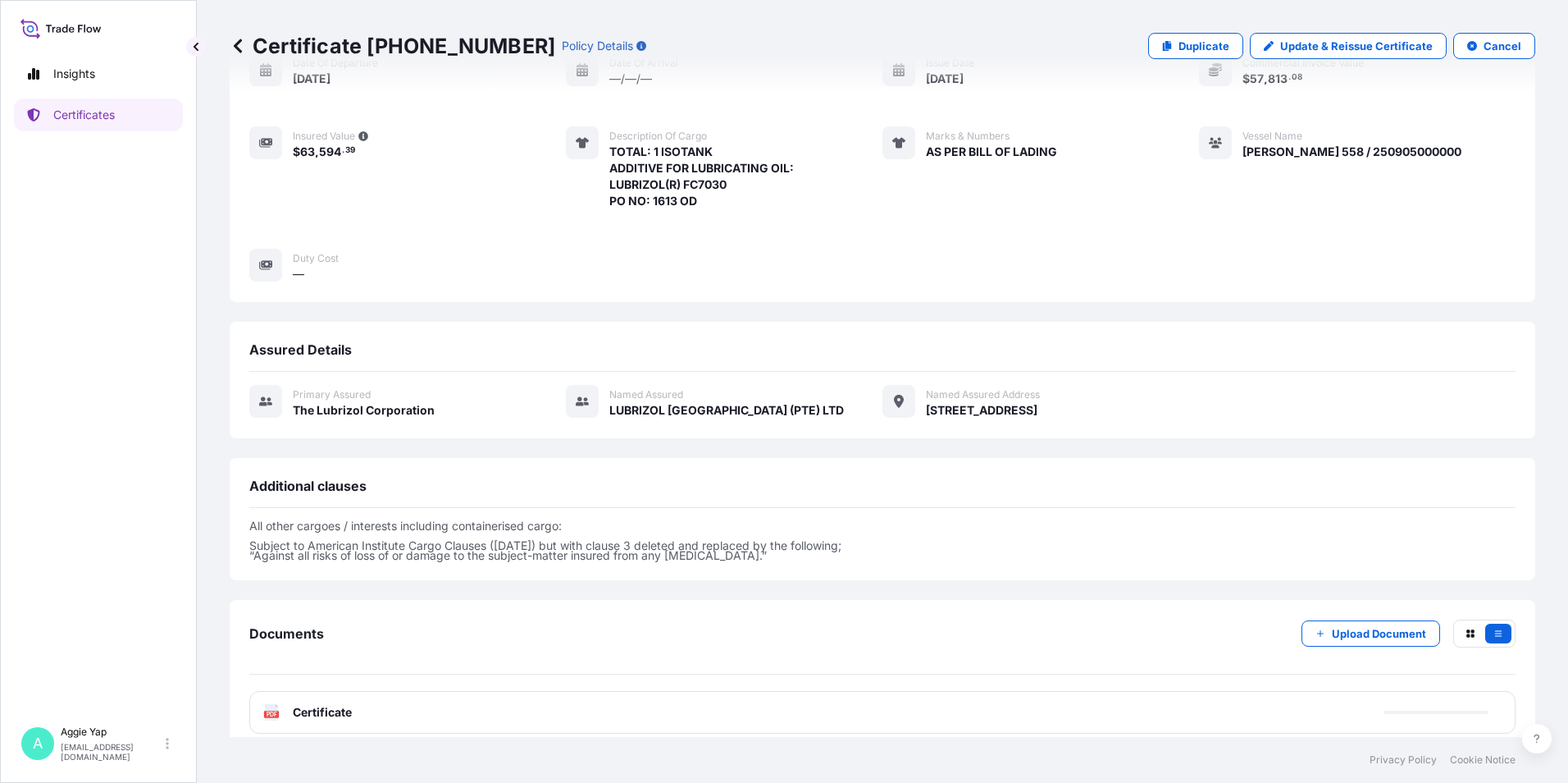
click at [469, 707] on div "PDF Certificate" at bounding box center [883, 712] width 1266 height 43
click at [469, 705] on div "PDF Certificate" at bounding box center [883, 712] width 1266 height 43
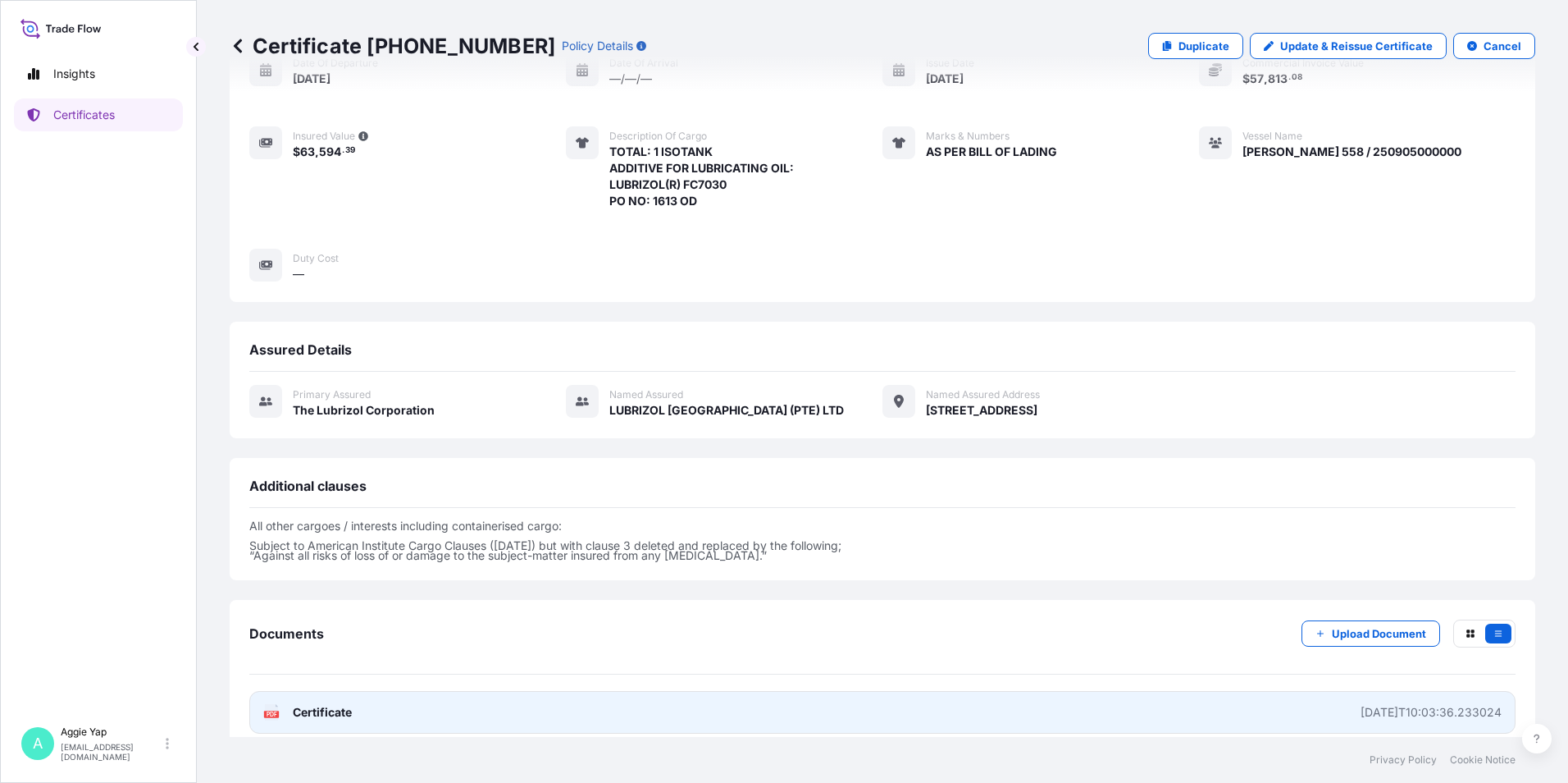
click at [1182, 690] on link "PDF Certificate [DATE]T10:03:36.233024" at bounding box center [883, 712] width 1266 height 43
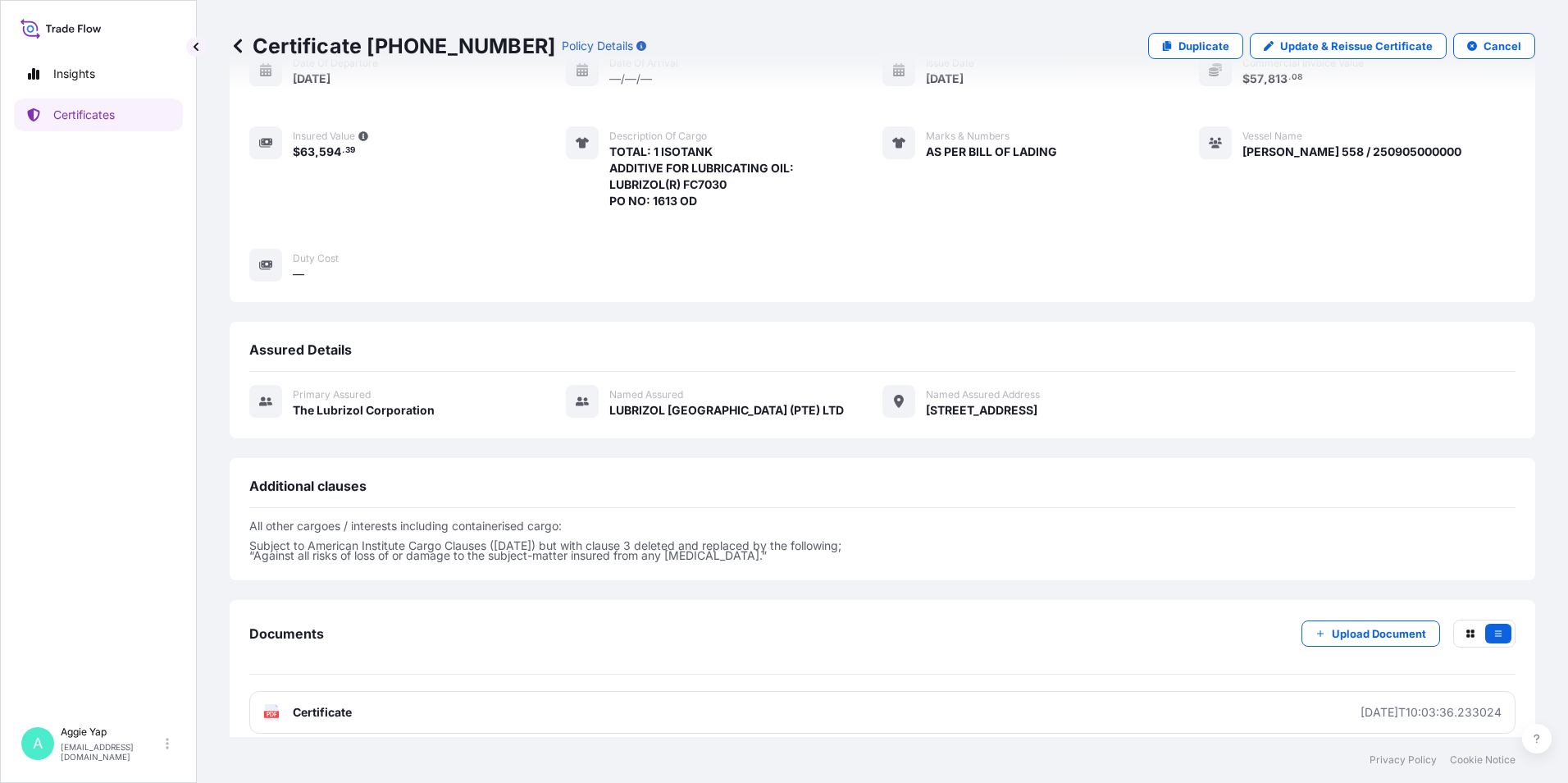
scroll to position [188, 0]
